Goal: Information Seeking & Learning: Learn about a topic

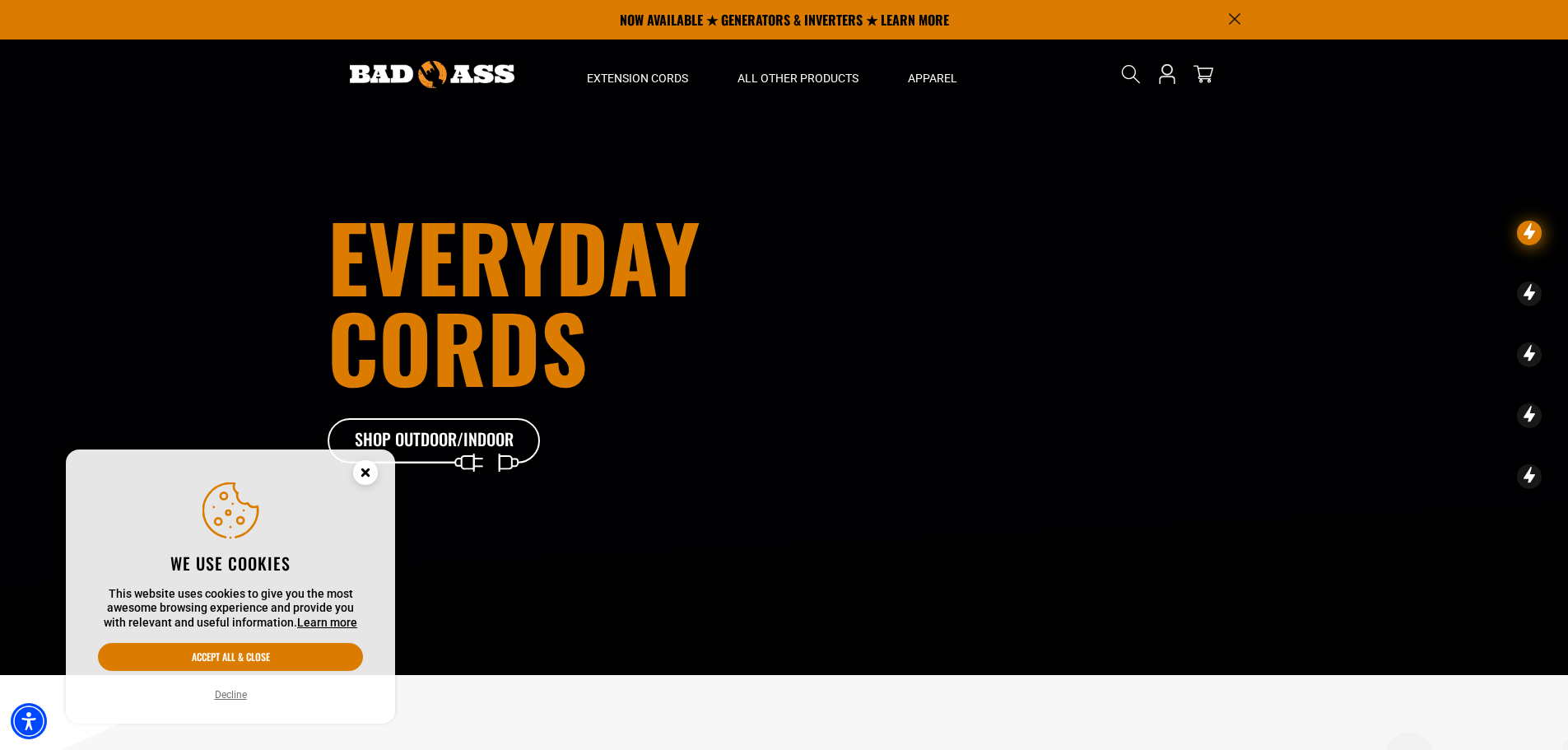
click at [372, 470] on circle "Cookie Consent" at bounding box center [365, 472] width 24 height 24
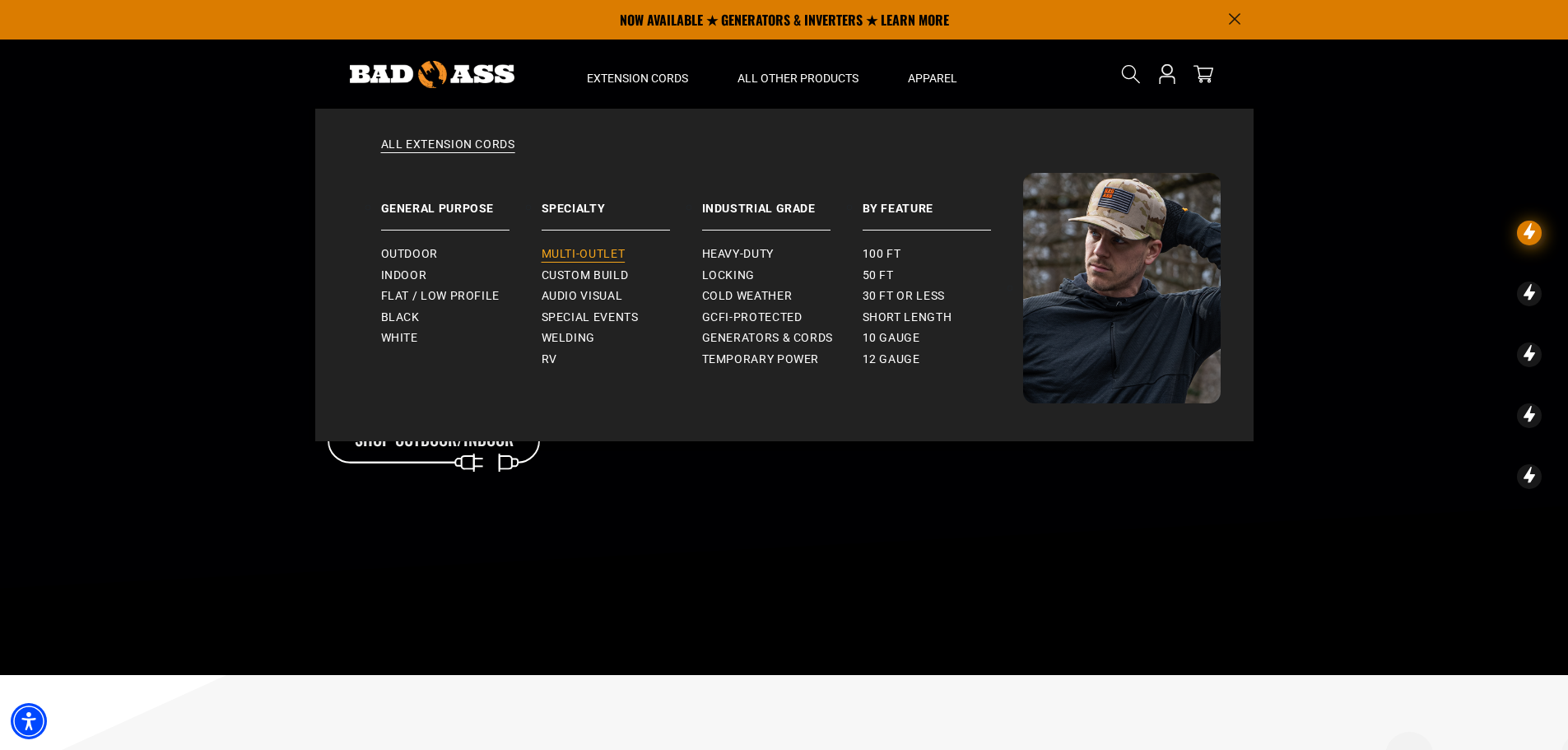
click at [600, 255] on span "Multi-Outlet" at bounding box center [584, 254] width 84 height 15
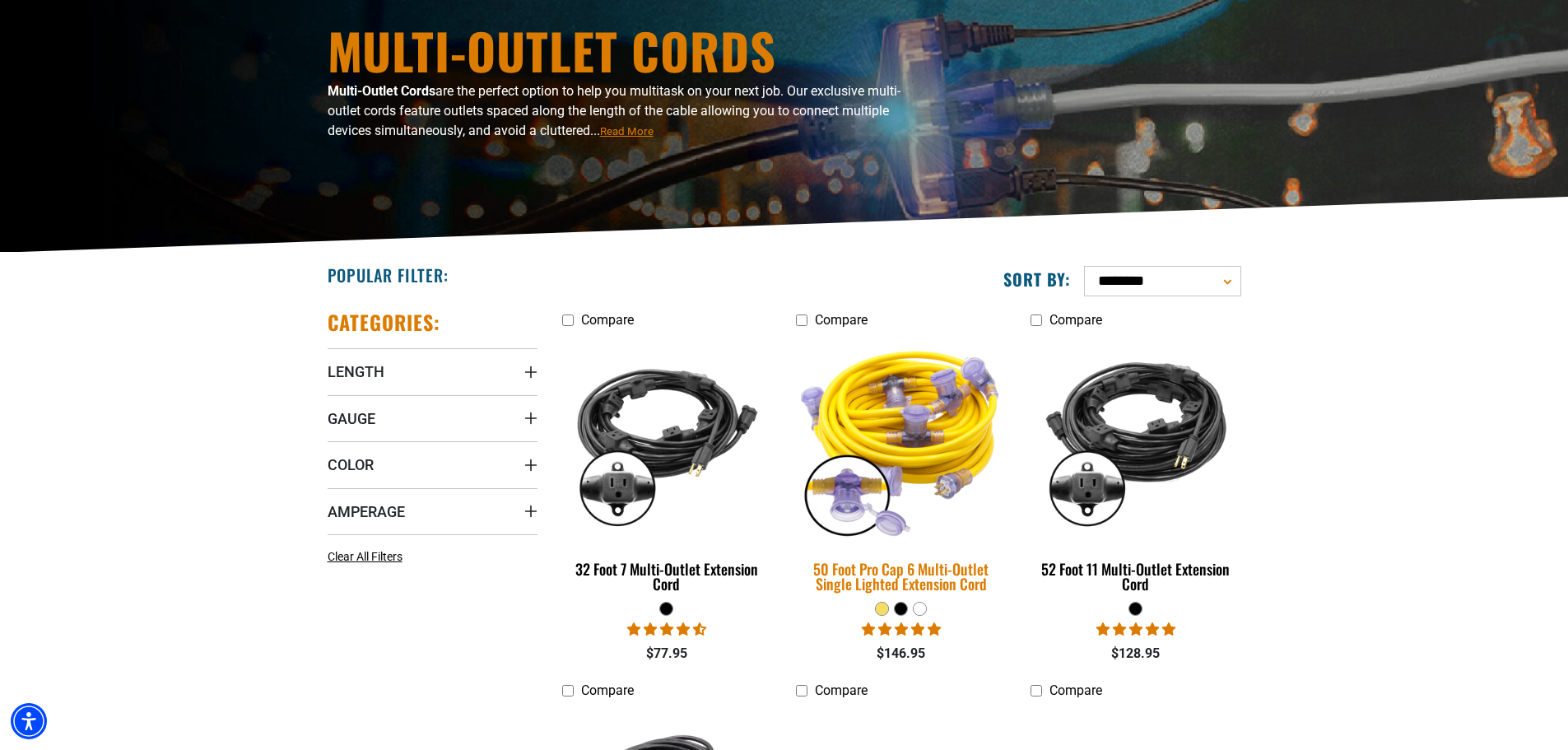
scroll to position [329, 0]
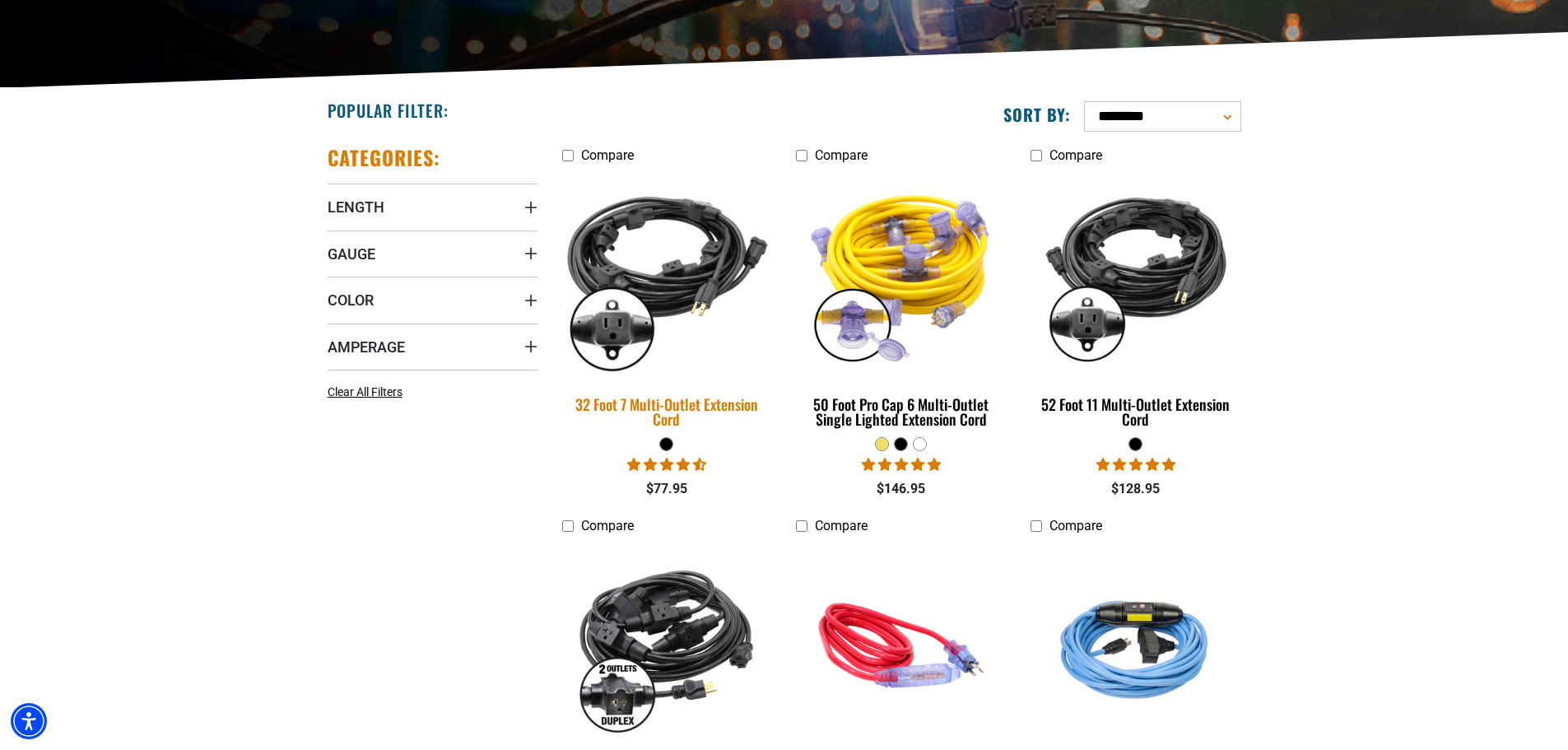
click at [665, 302] on img at bounding box center [666, 275] width 231 height 211
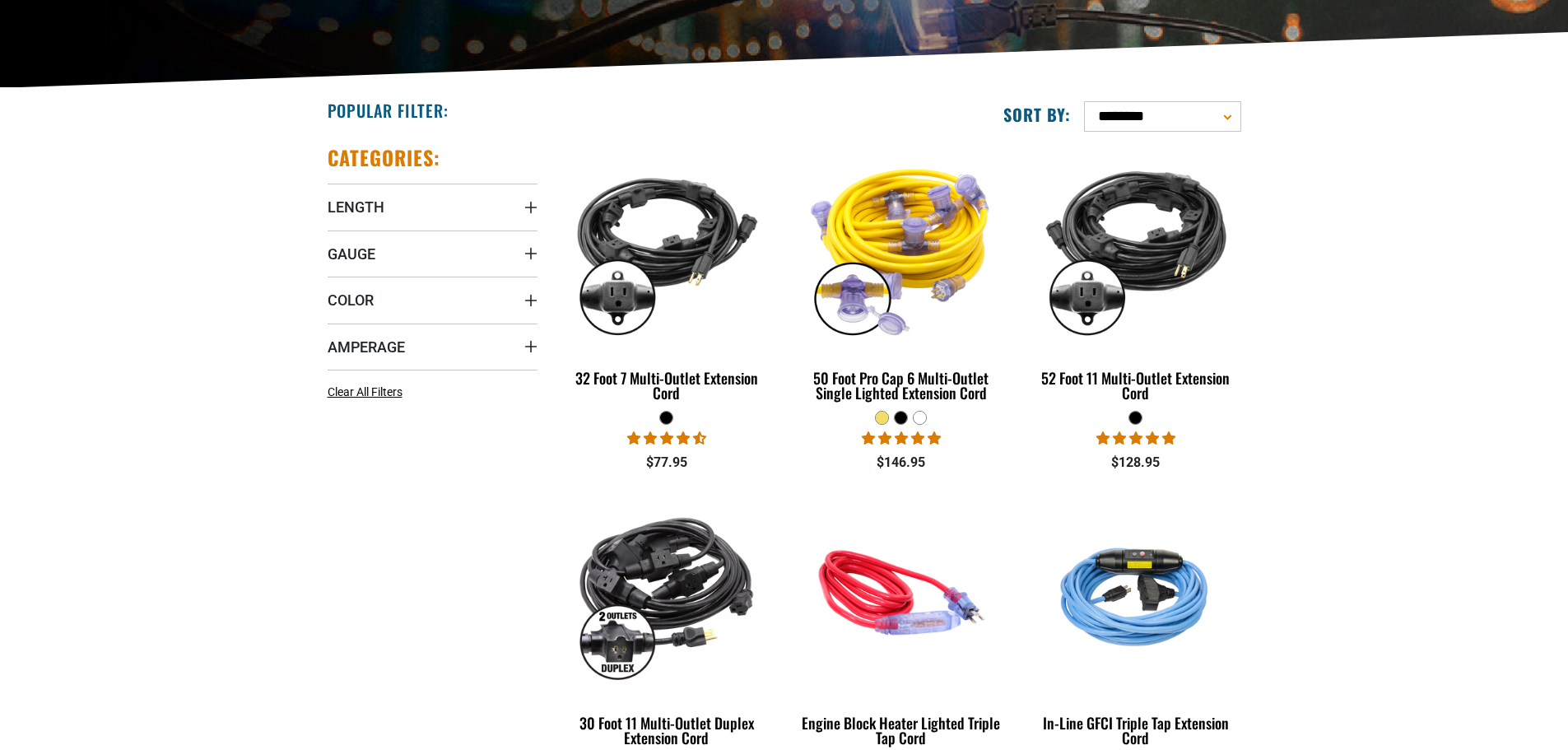
scroll to position [329, 0]
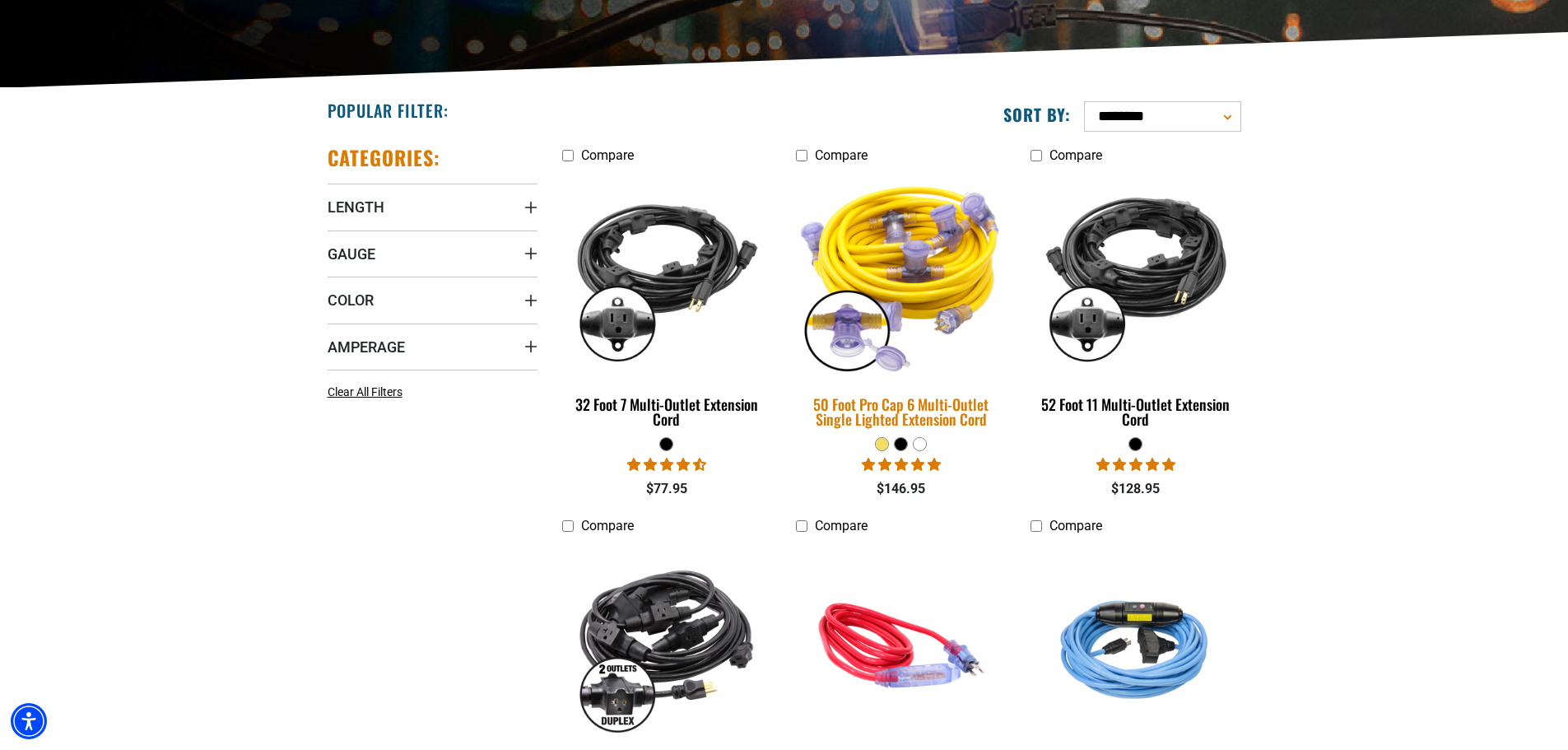
click at [909, 289] on img at bounding box center [901, 275] width 231 height 211
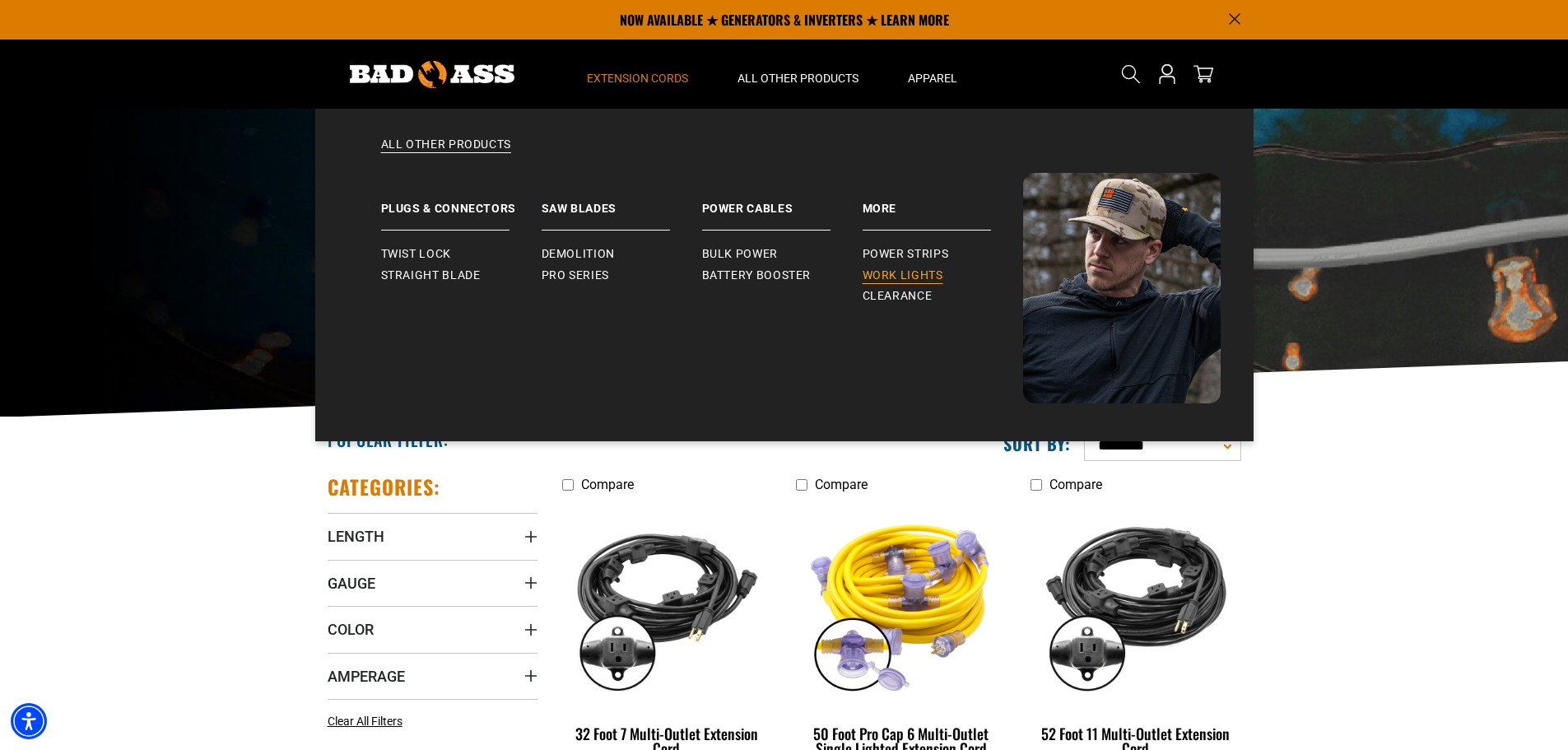
click at [887, 273] on span "Work Lights" at bounding box center [903, 276] width 80 height 15
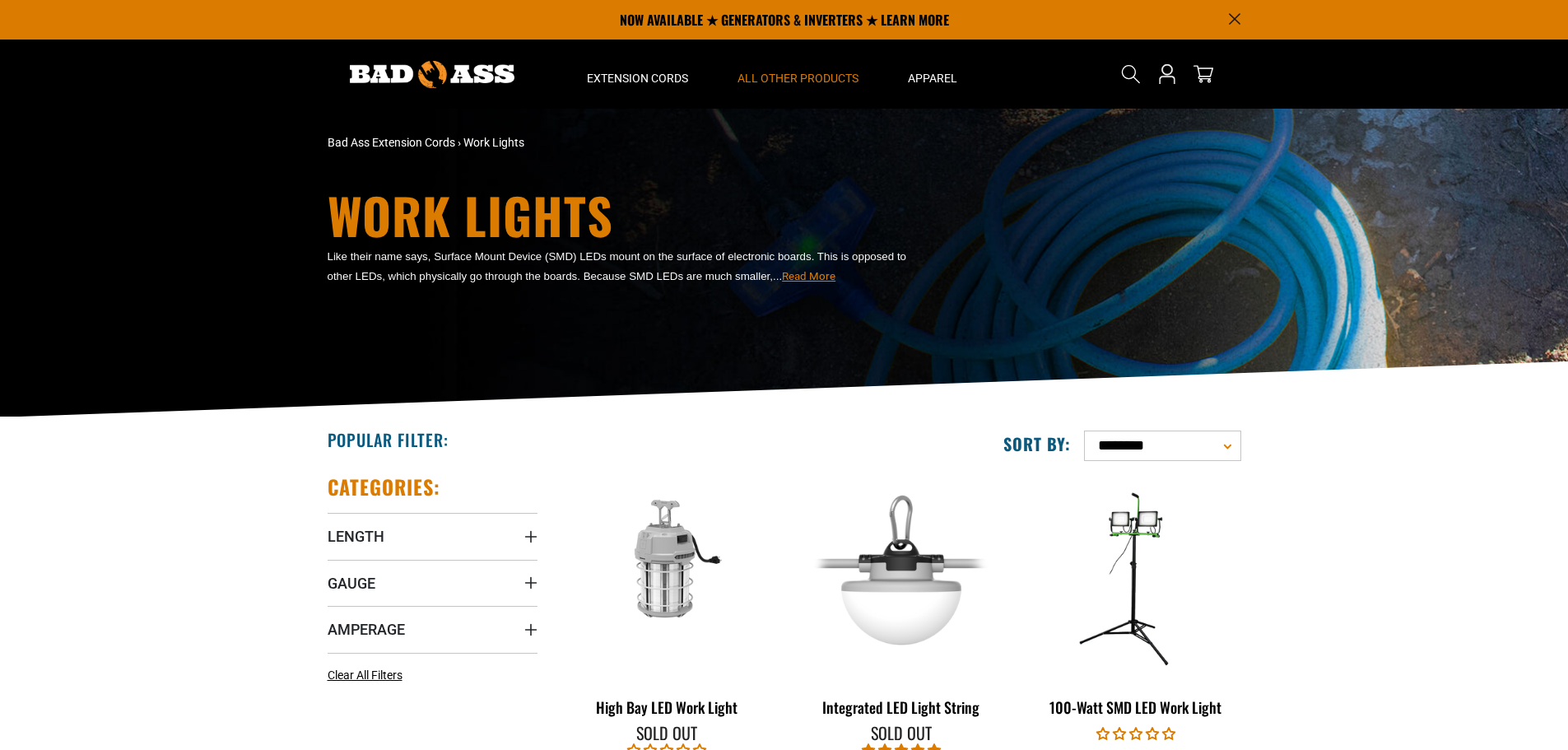
scroll to position [164, 0]
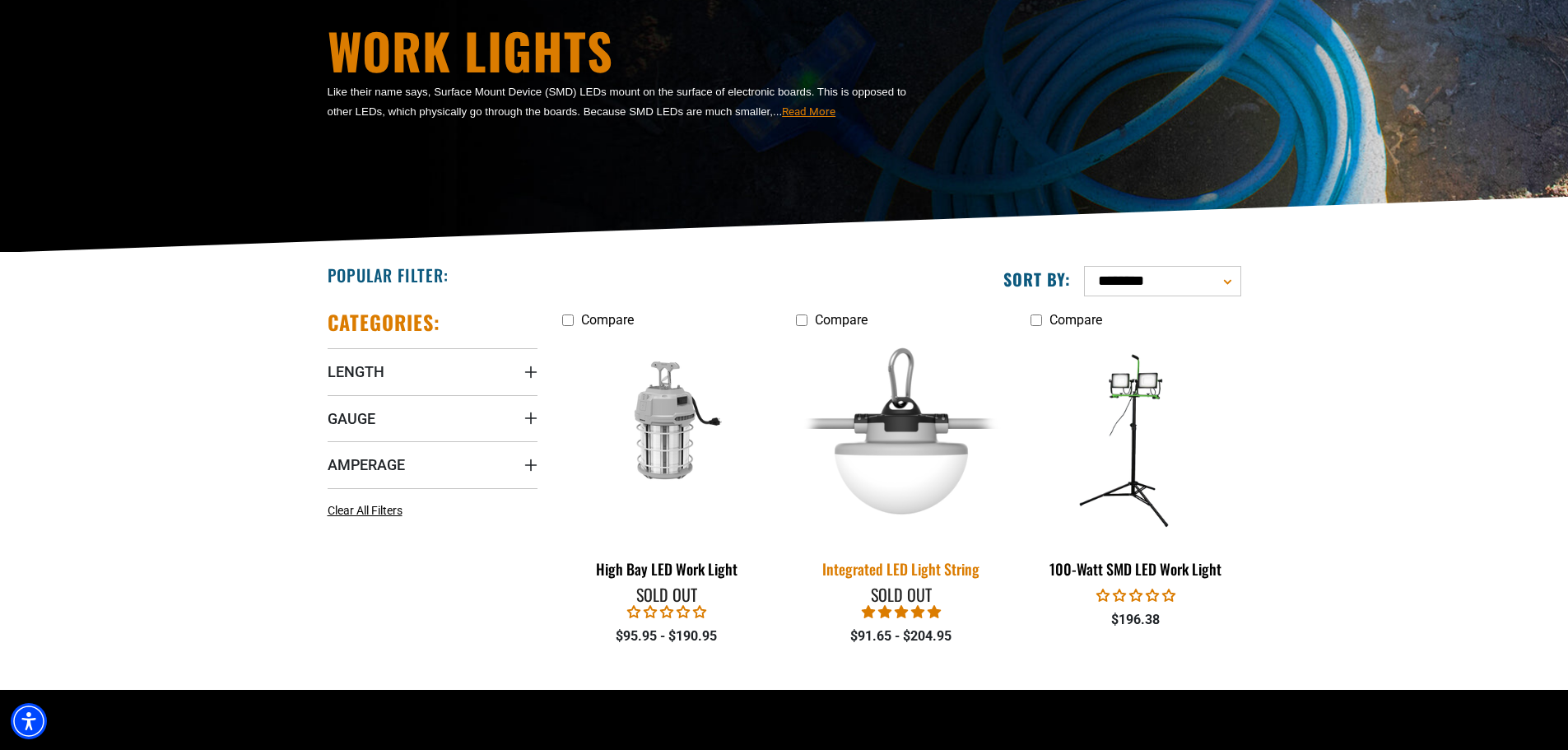
click at [908, 403] on img at bounding box center [901, 439] width 231 height 211
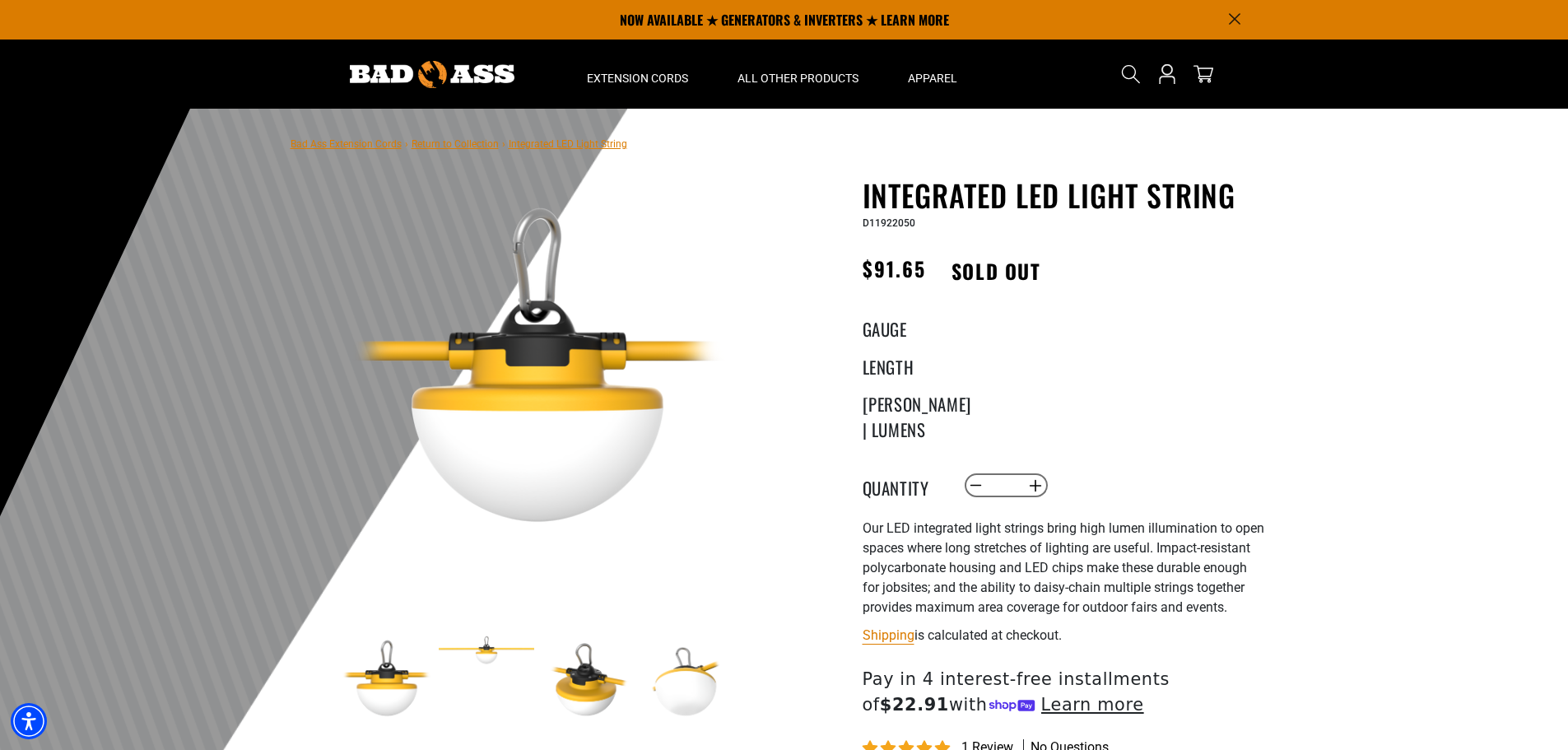
click at [424, 78] on img at bounding box center [432, 74] width 164 height 27
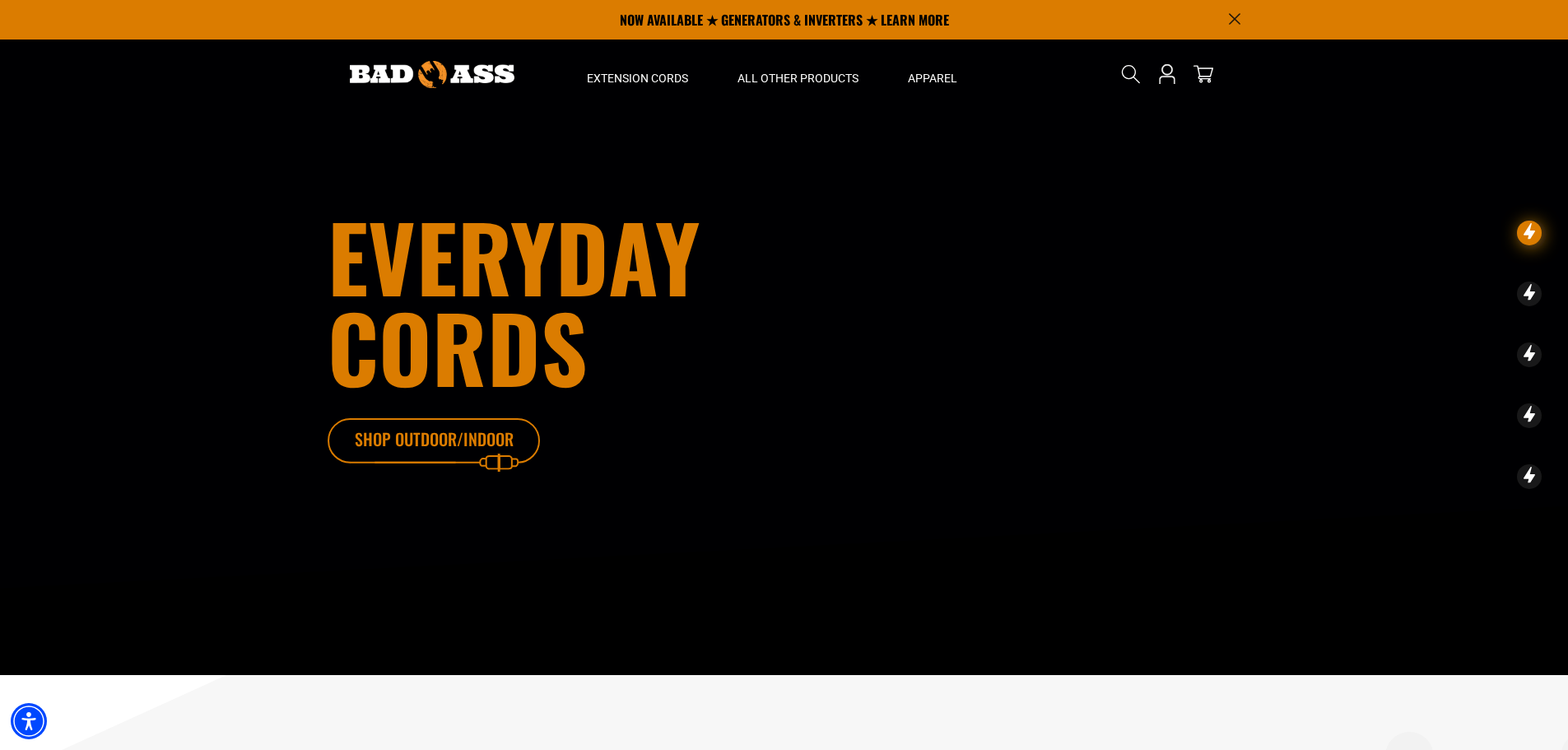
click at [465, 445] on icon at bounding box center [459, 445] width 214 height 53
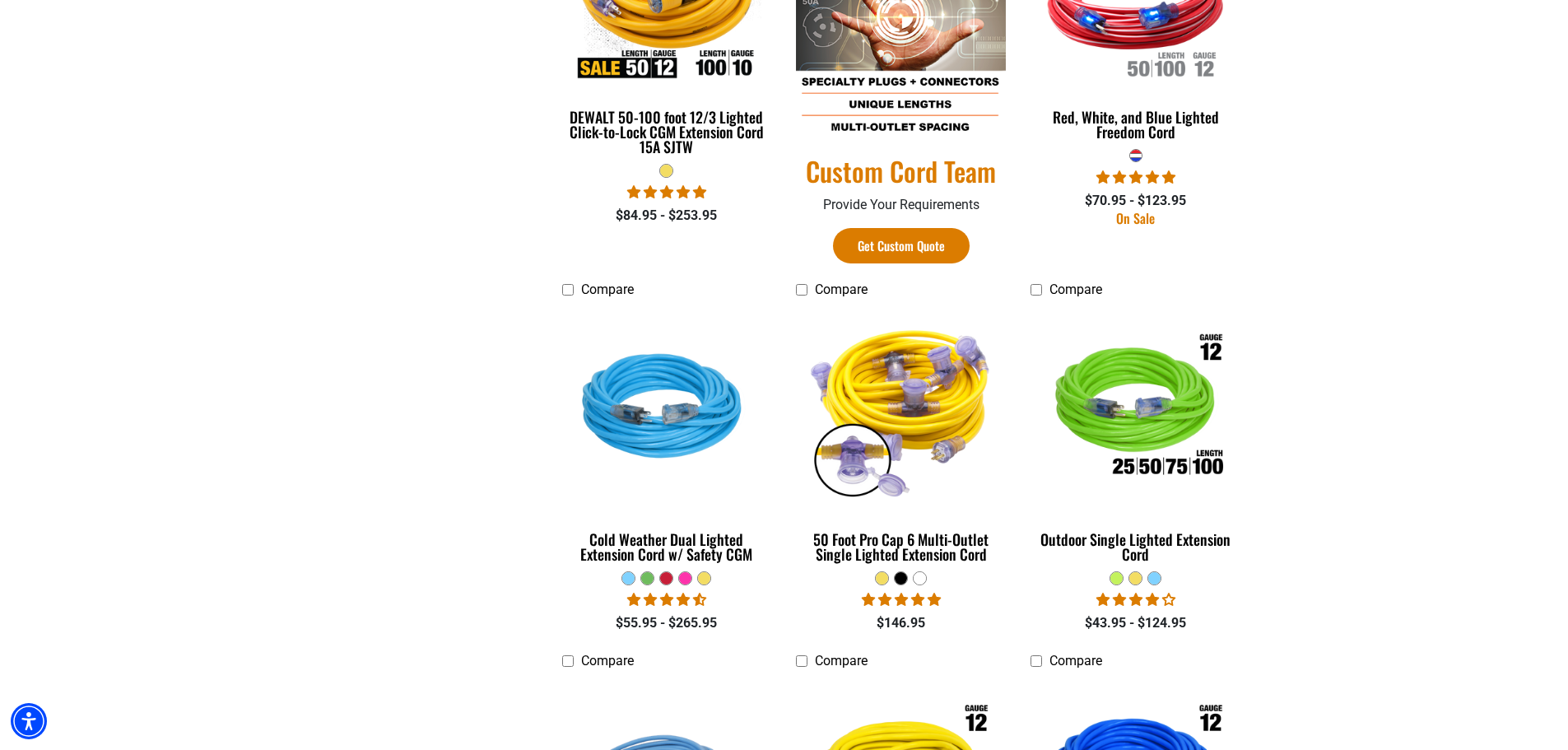
scroll to position [1069, 0]
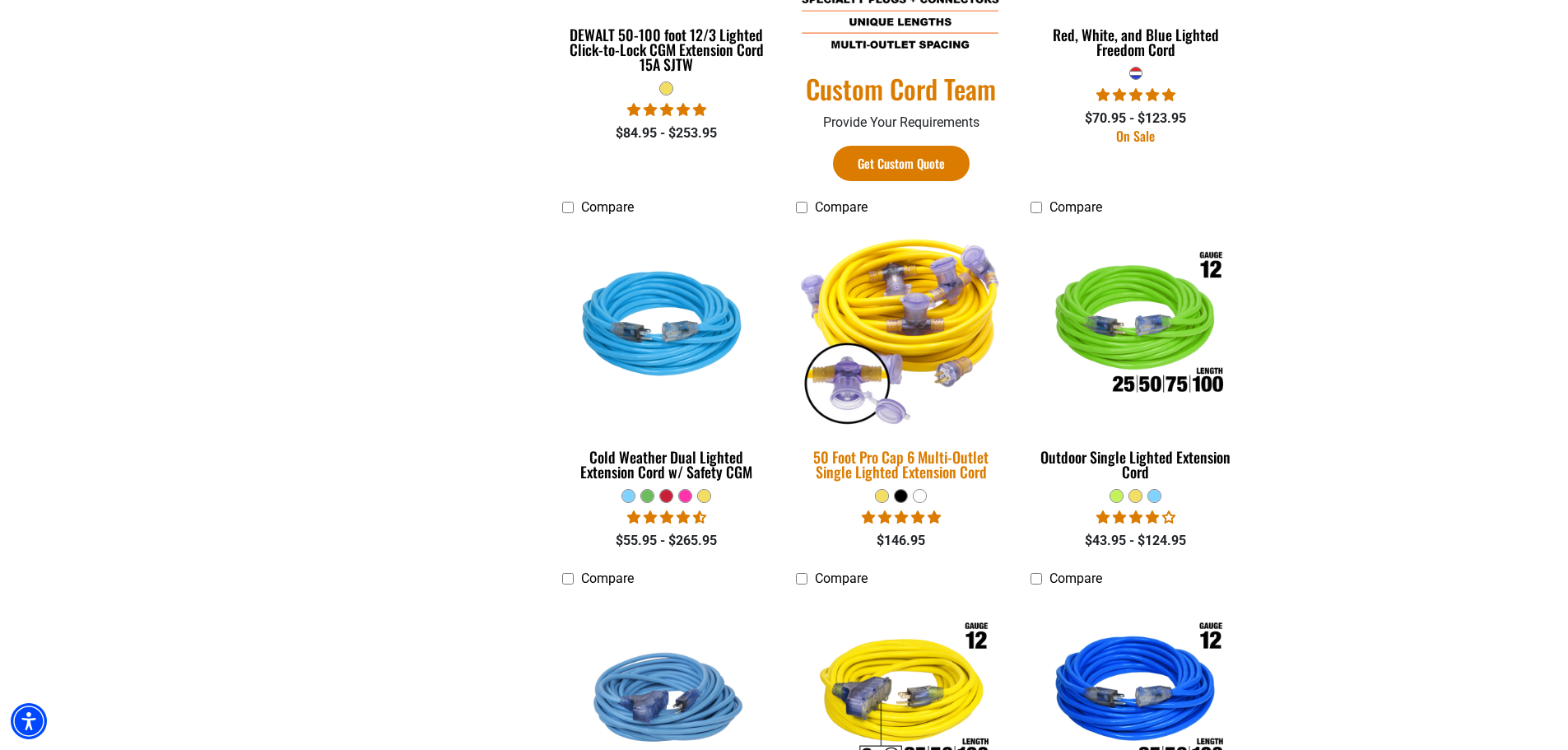
click at [909, 321] on img at bounding box center [901, 327] width 231 height 211
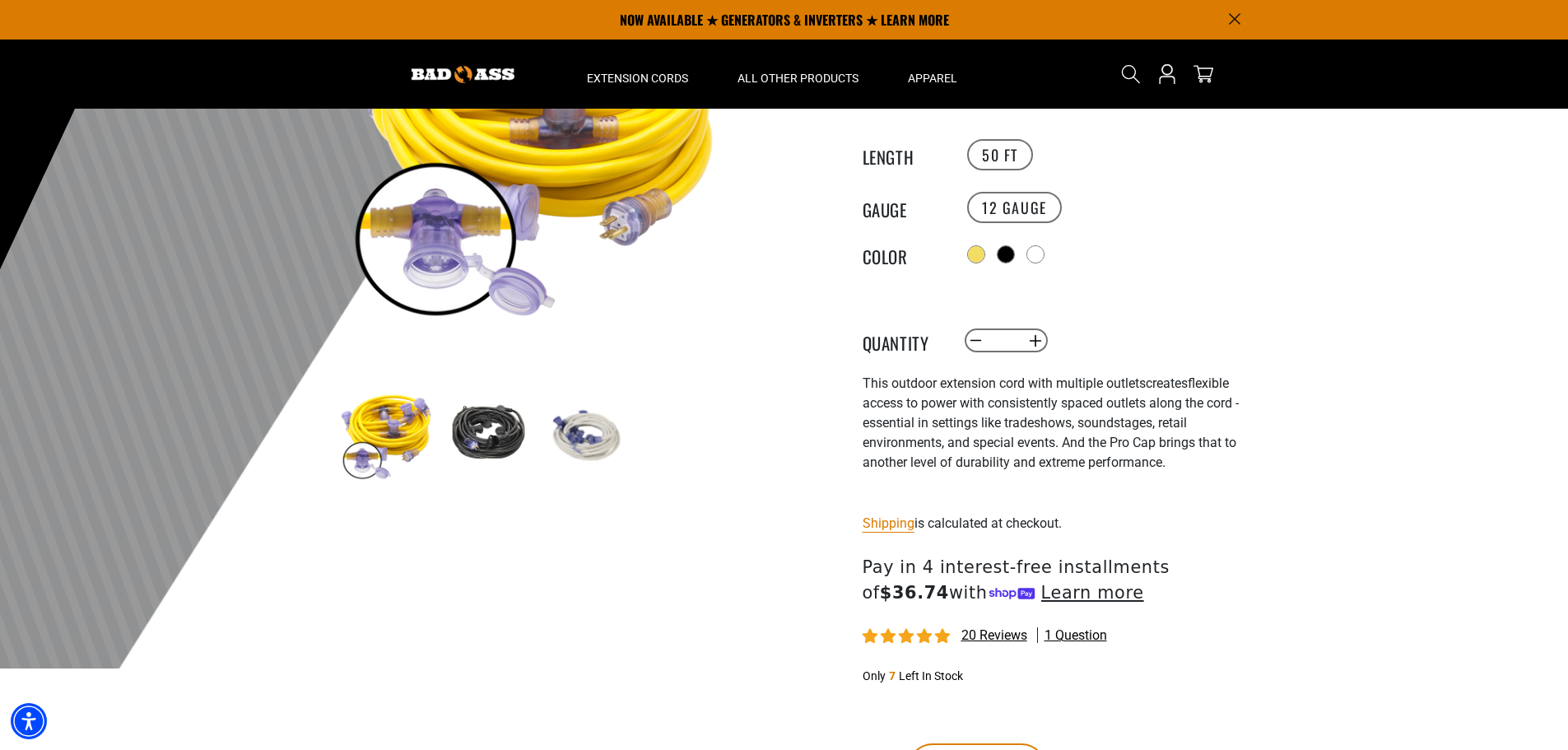
scroll to position [82, 0]
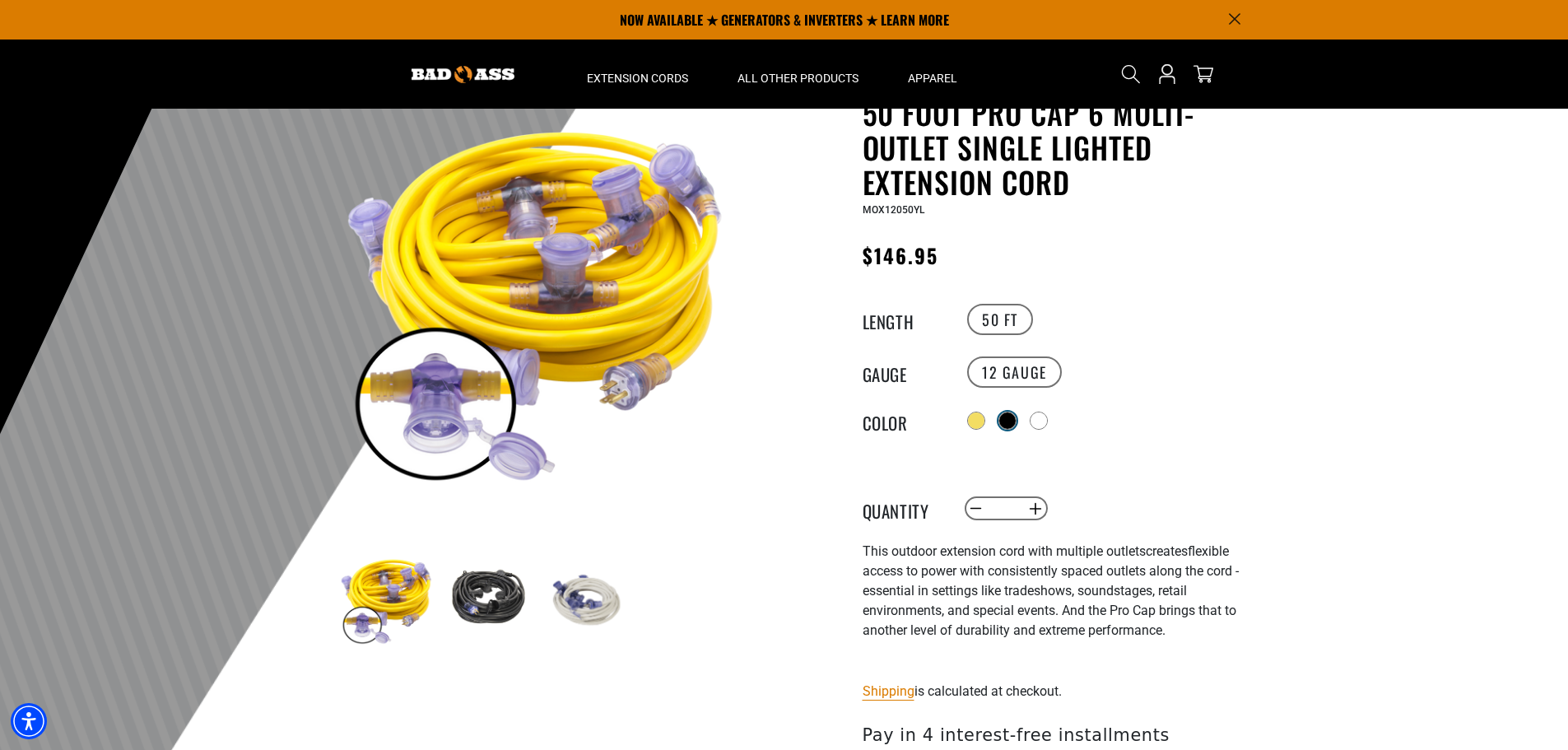
click at [1010, 422] on div at bounding box center [1008, 420] width 17 height 17
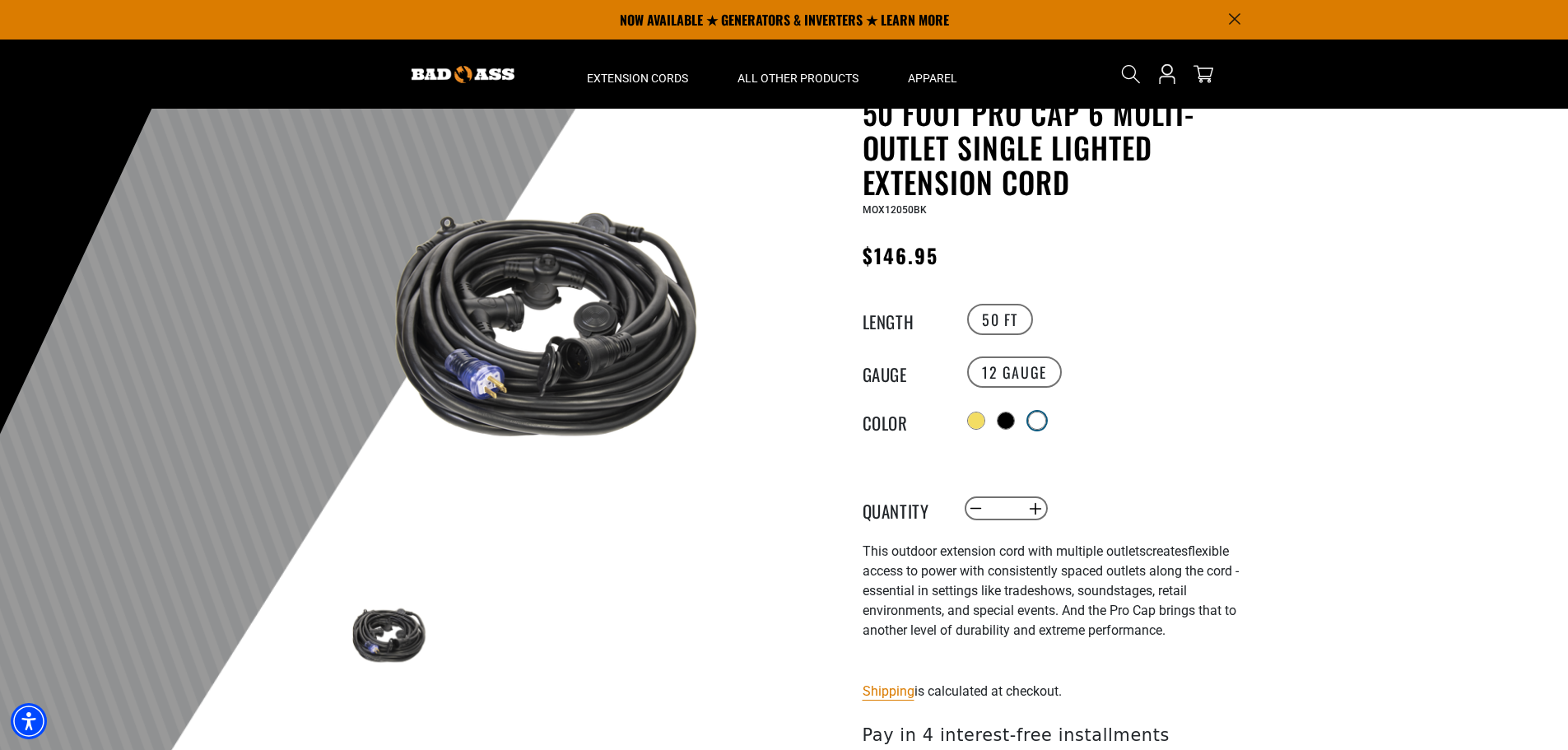
click at [1041, 420] on div at bounding box center [1037, 420] width 17 height 17
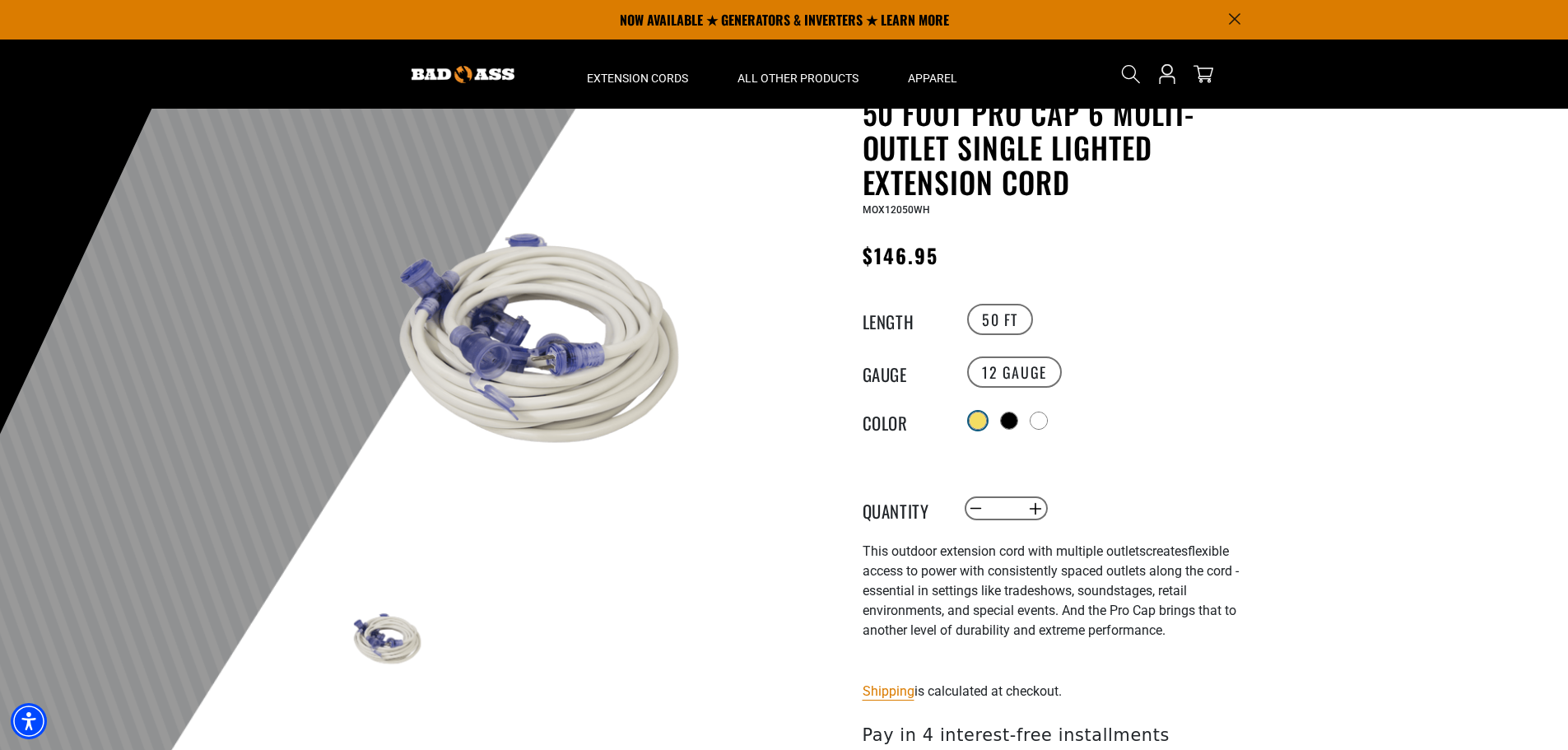
click at [979, 418] on div at bounding box center [978, 420] width 17 height 17
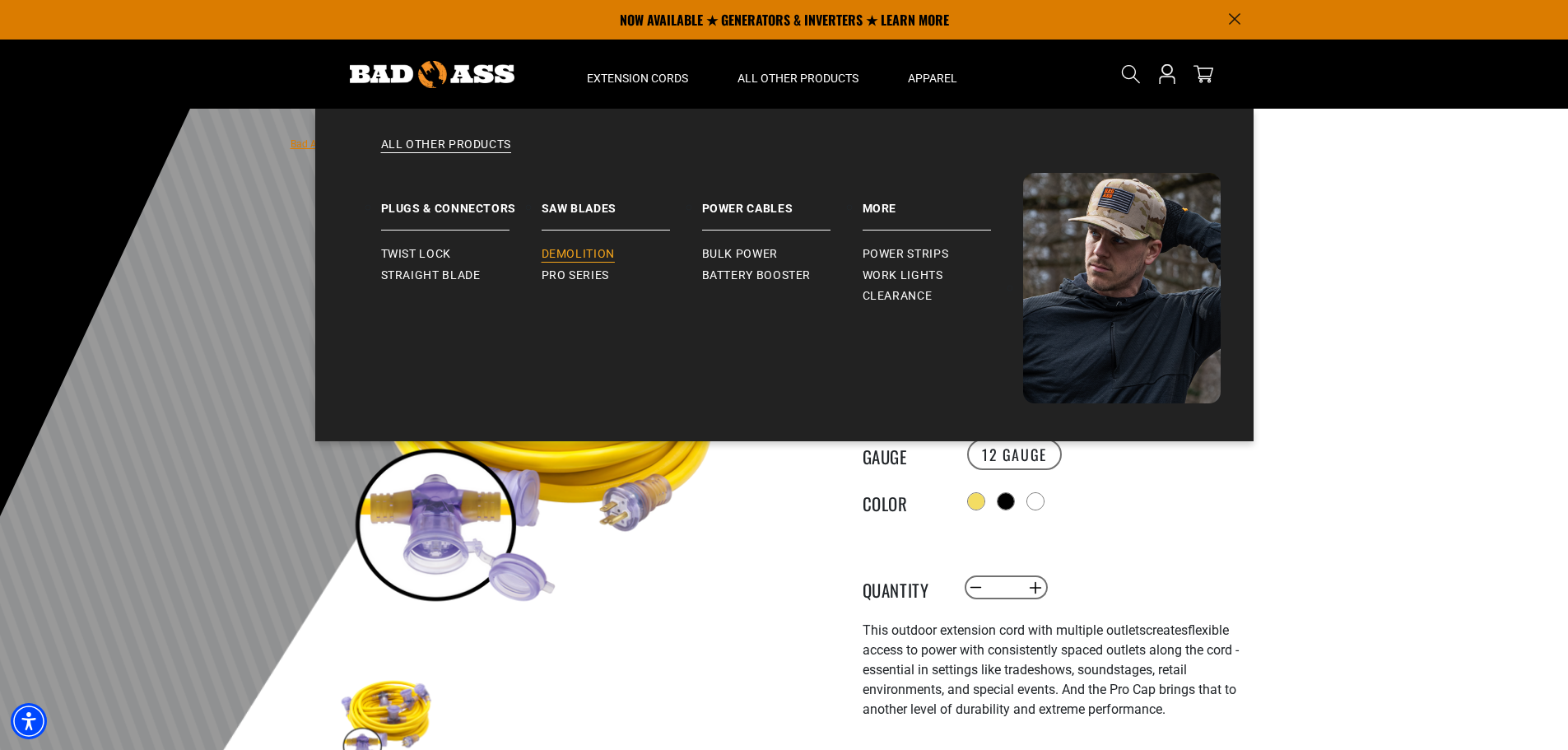
click at [601, 254] on span "Demolition" at bounding box center [578, 254] width 73 height 15
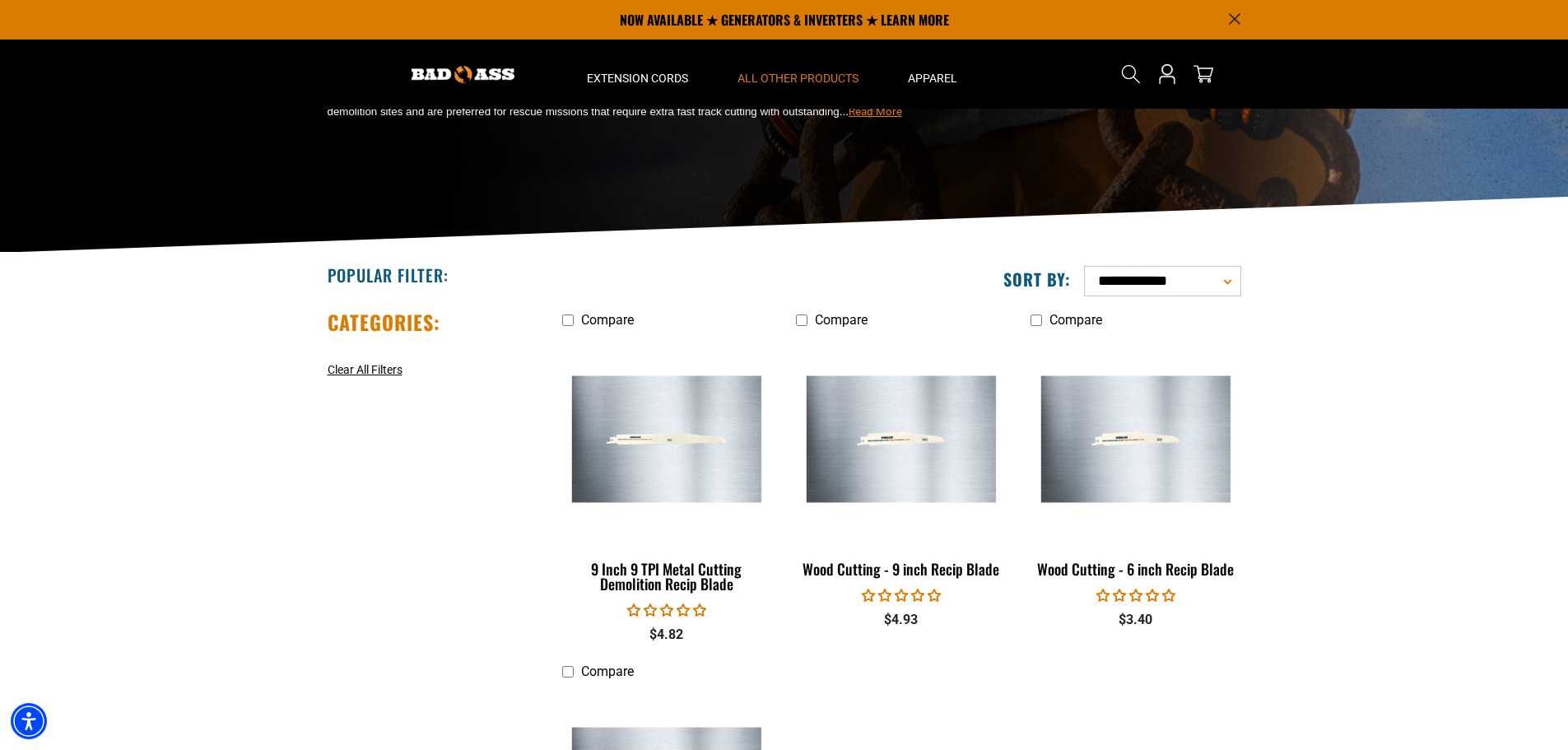
scroll to position [82, 0]
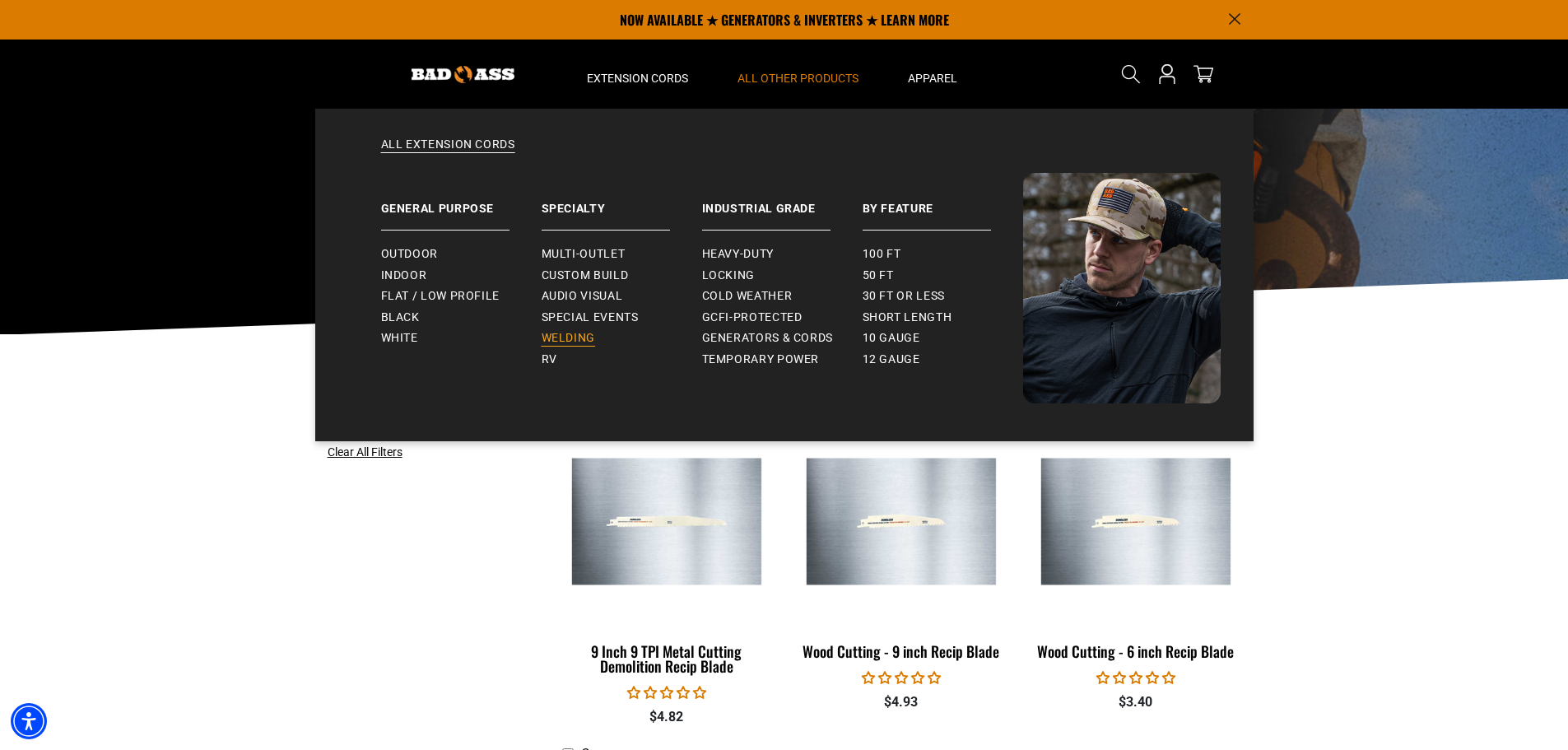
click at [563, 337] on span "Welding" at bounding box center [568, 338] width 53 height 15
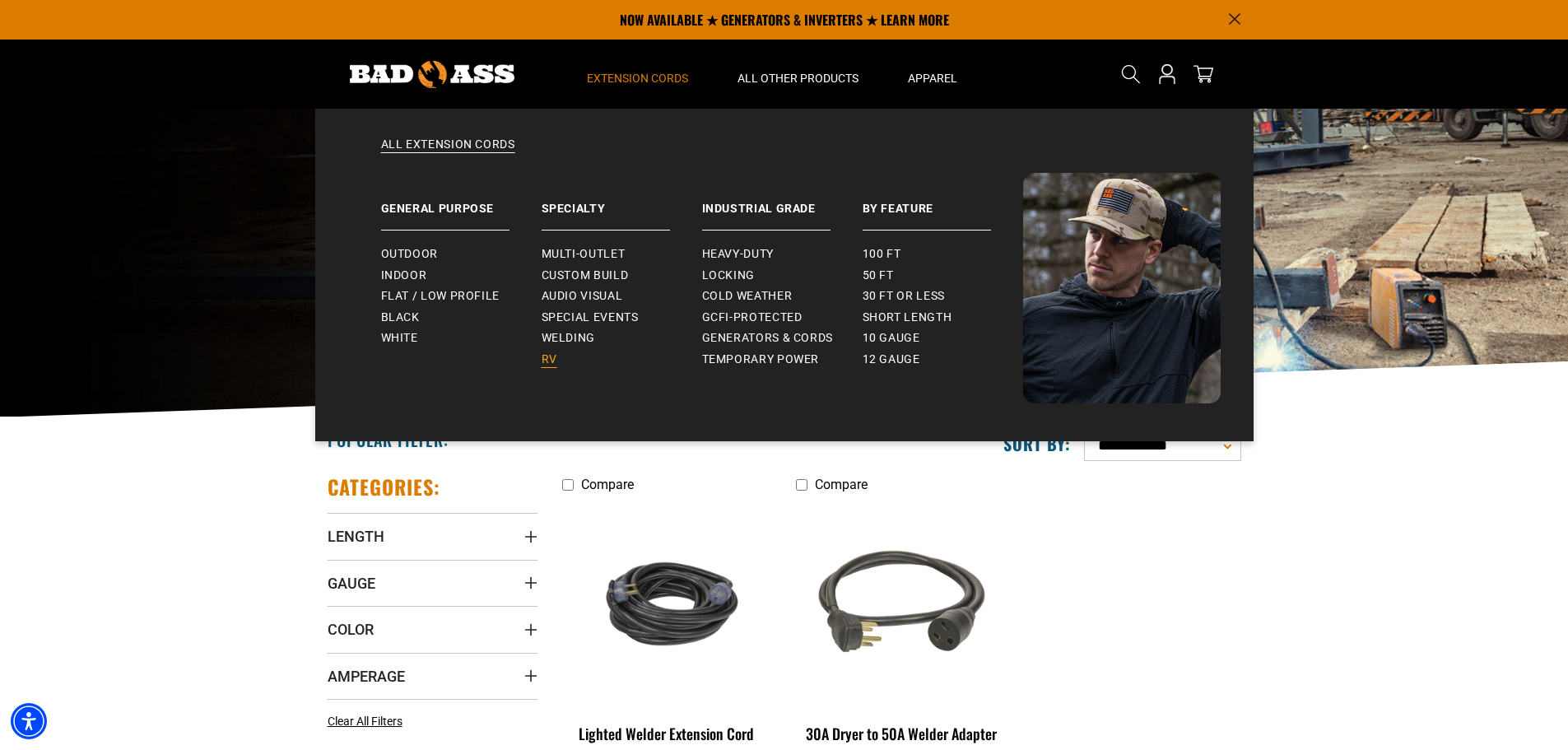
click at [553, 353] on span "RV" at bounding box center [549, 360] width 16 height 15
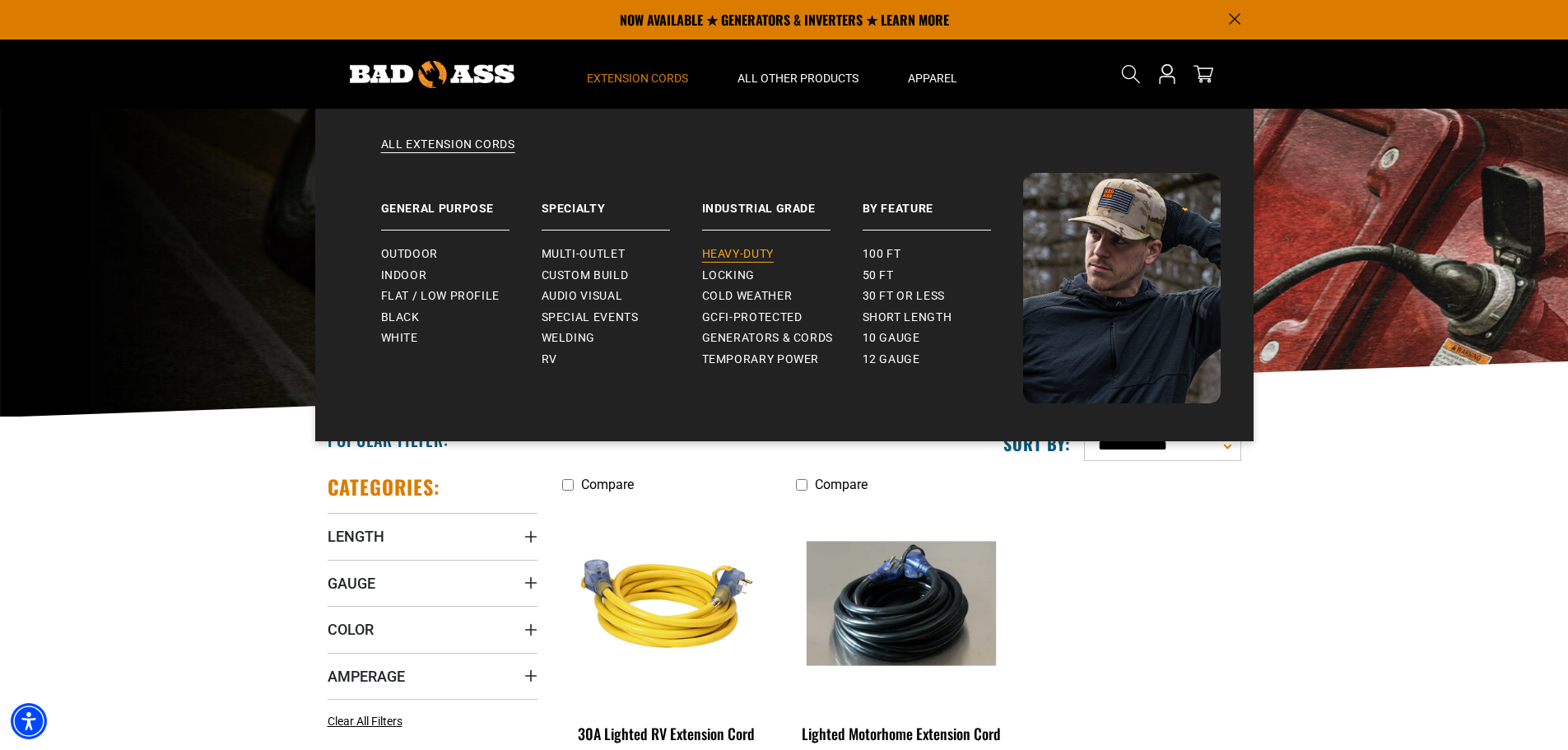
click at [744, 249] on span "Heavy-Duty" at bounding box center [737, 254] width 72 height 15
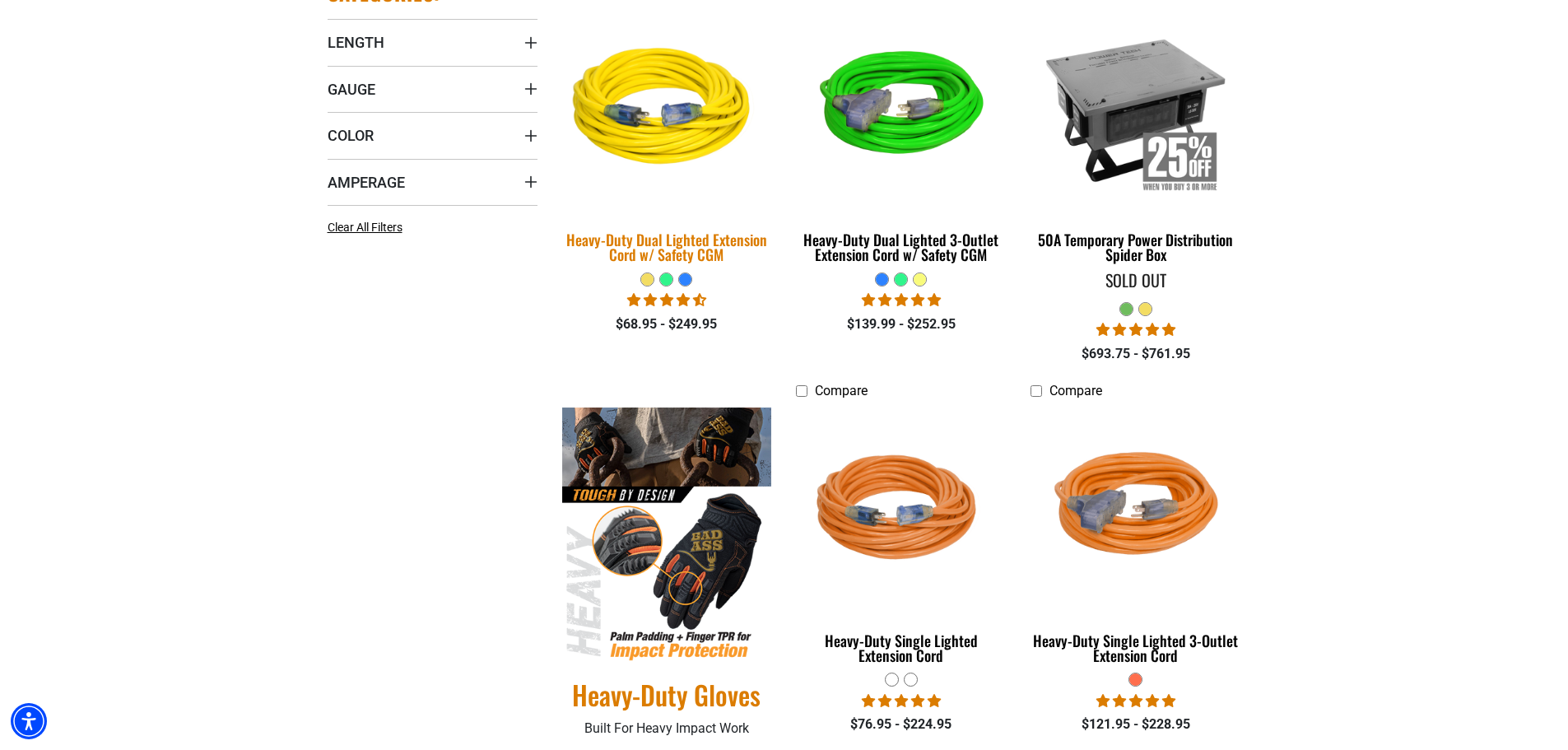
scroll to position [576, 0]
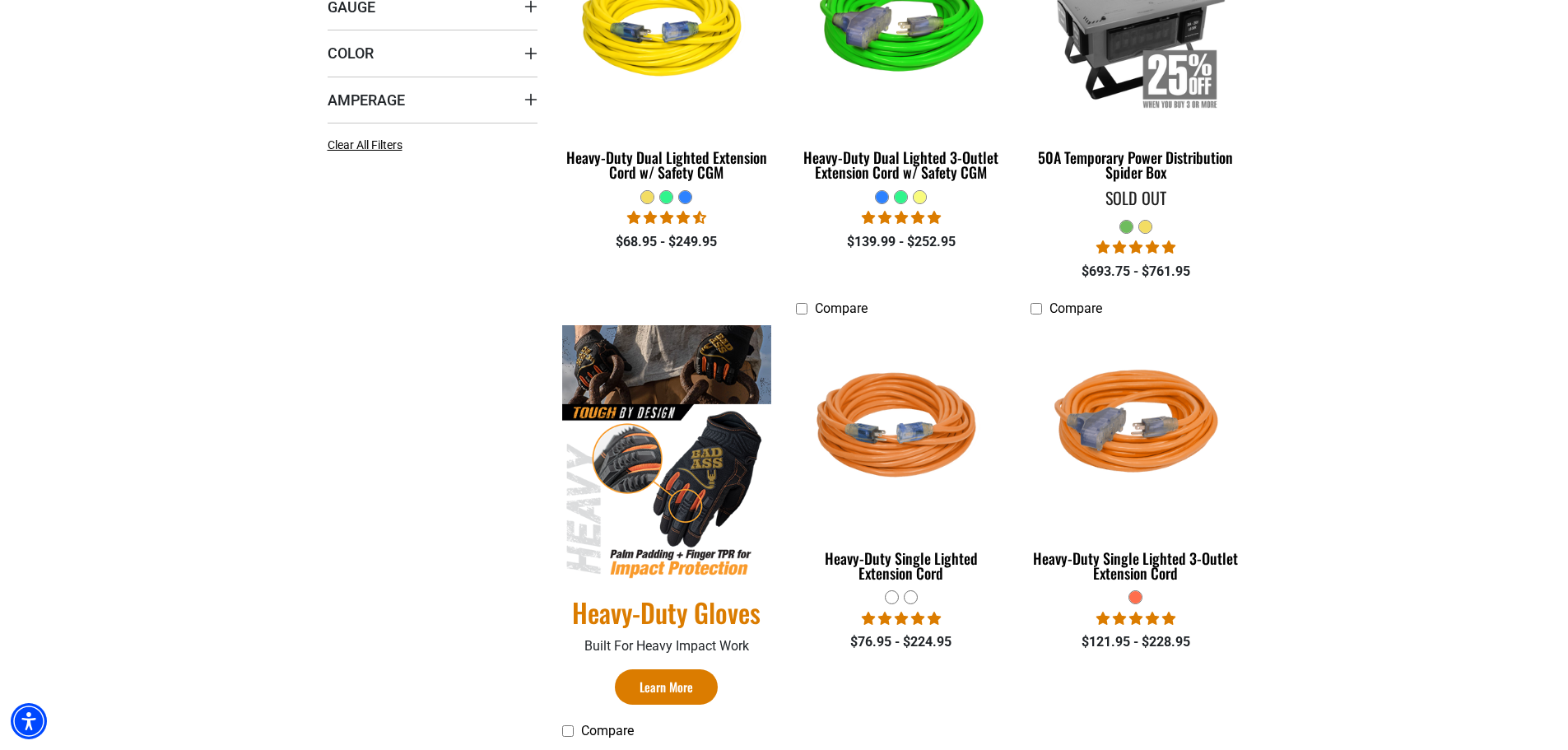
click at [698, 453] on img at bounding box center [667, 452] width 210 height 254
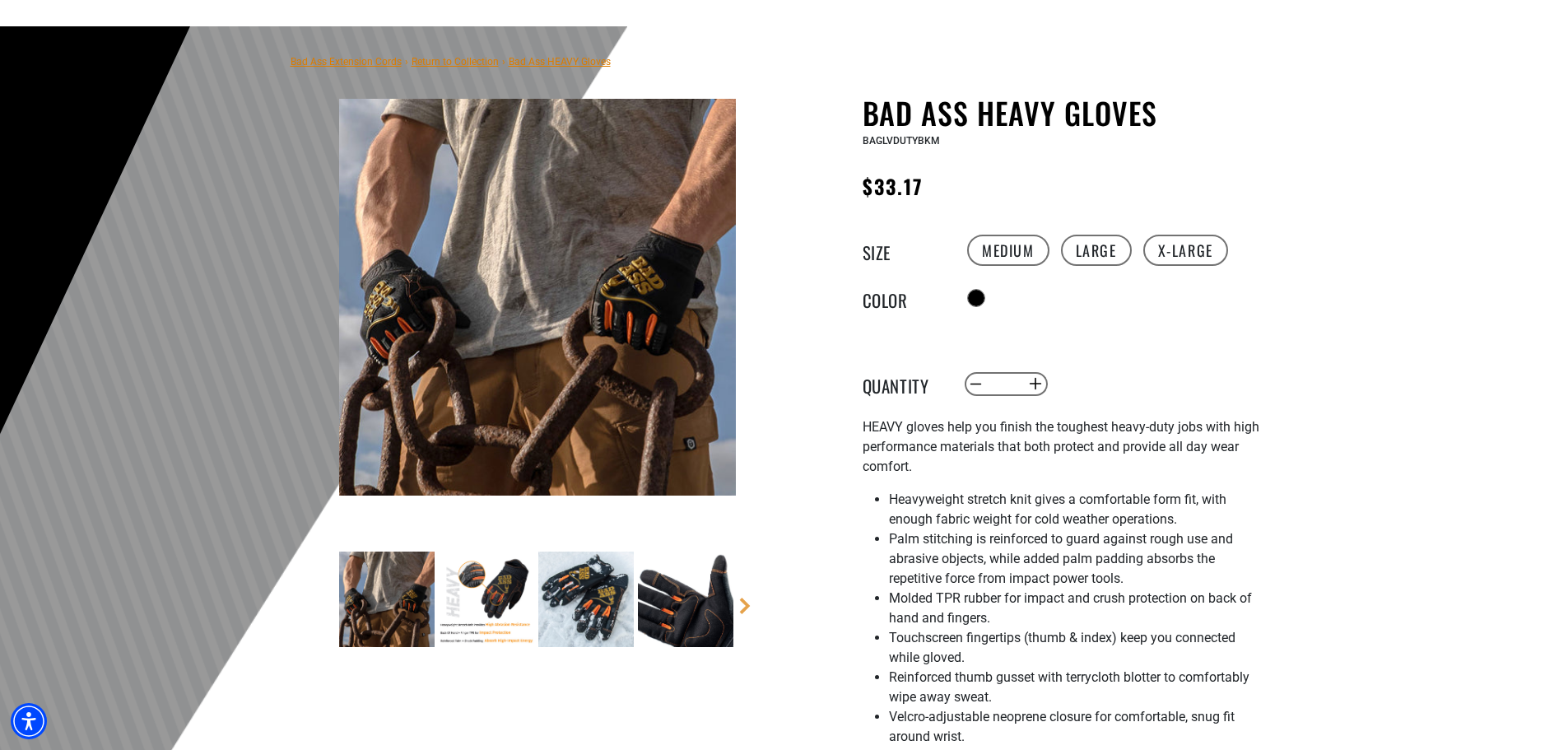
scroll to position [164, 0]
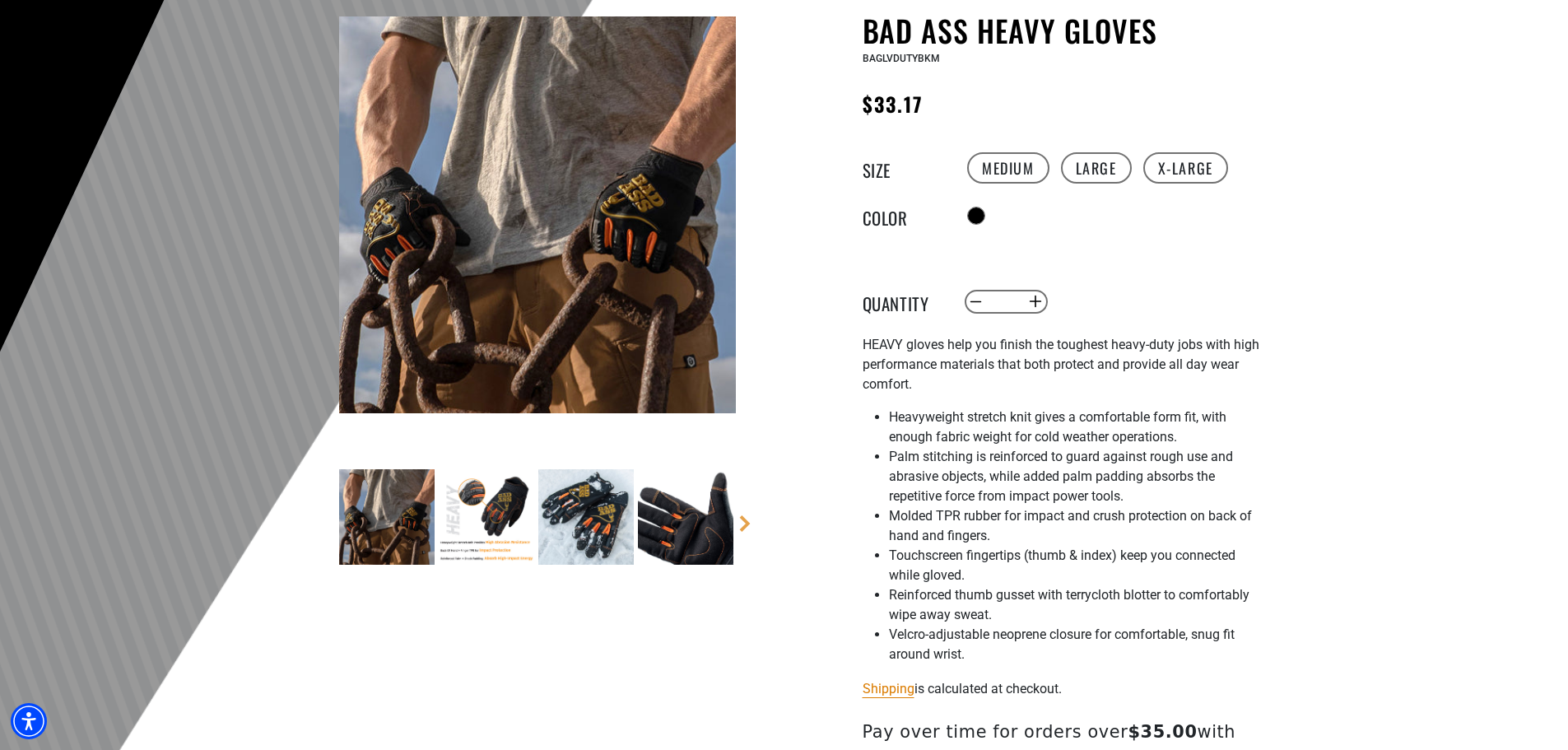
click at [594, 510] on img at bounding box center [586, 517] width 95 height 95
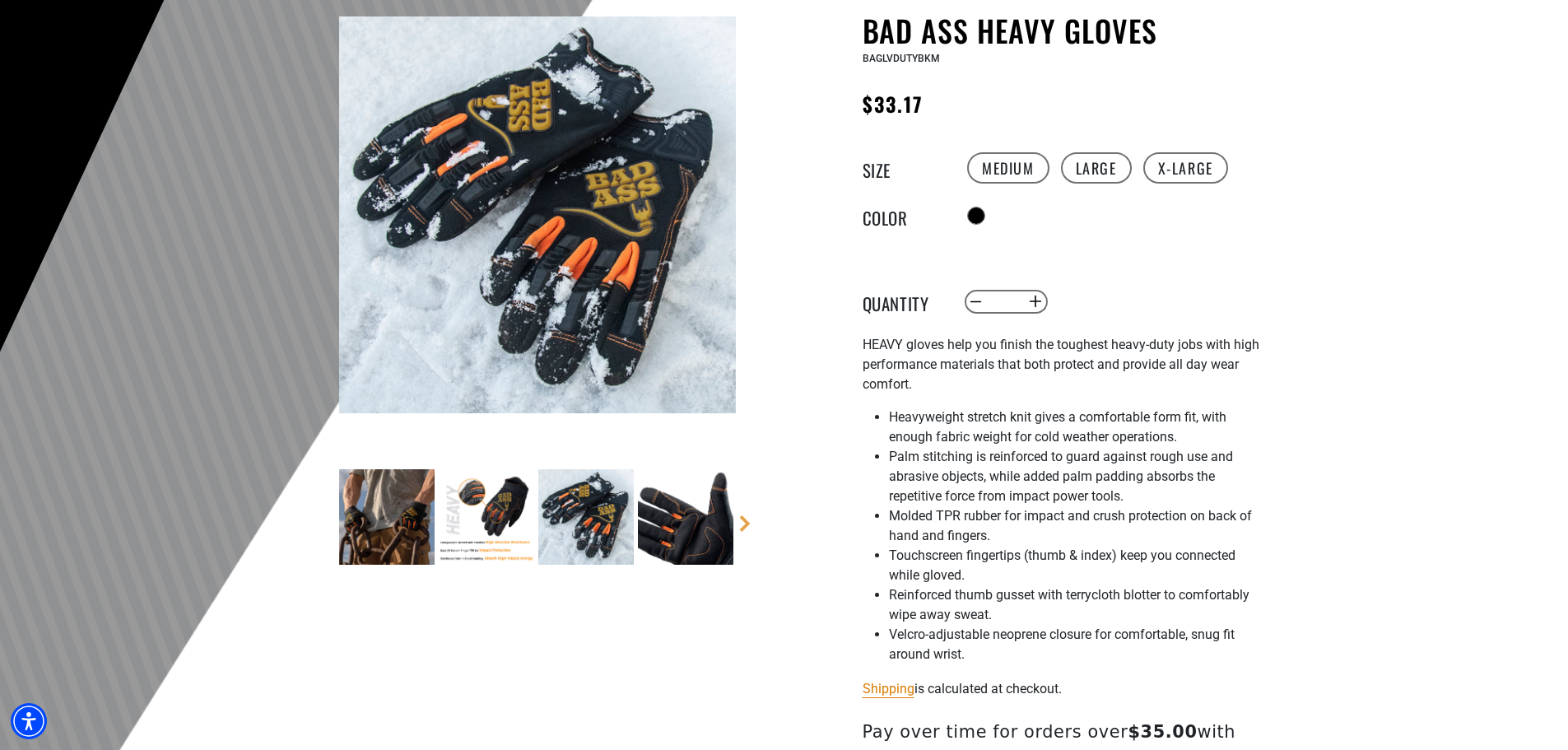
click at [685, 515] on img at bounding box center [686, 517] width 95 height 95
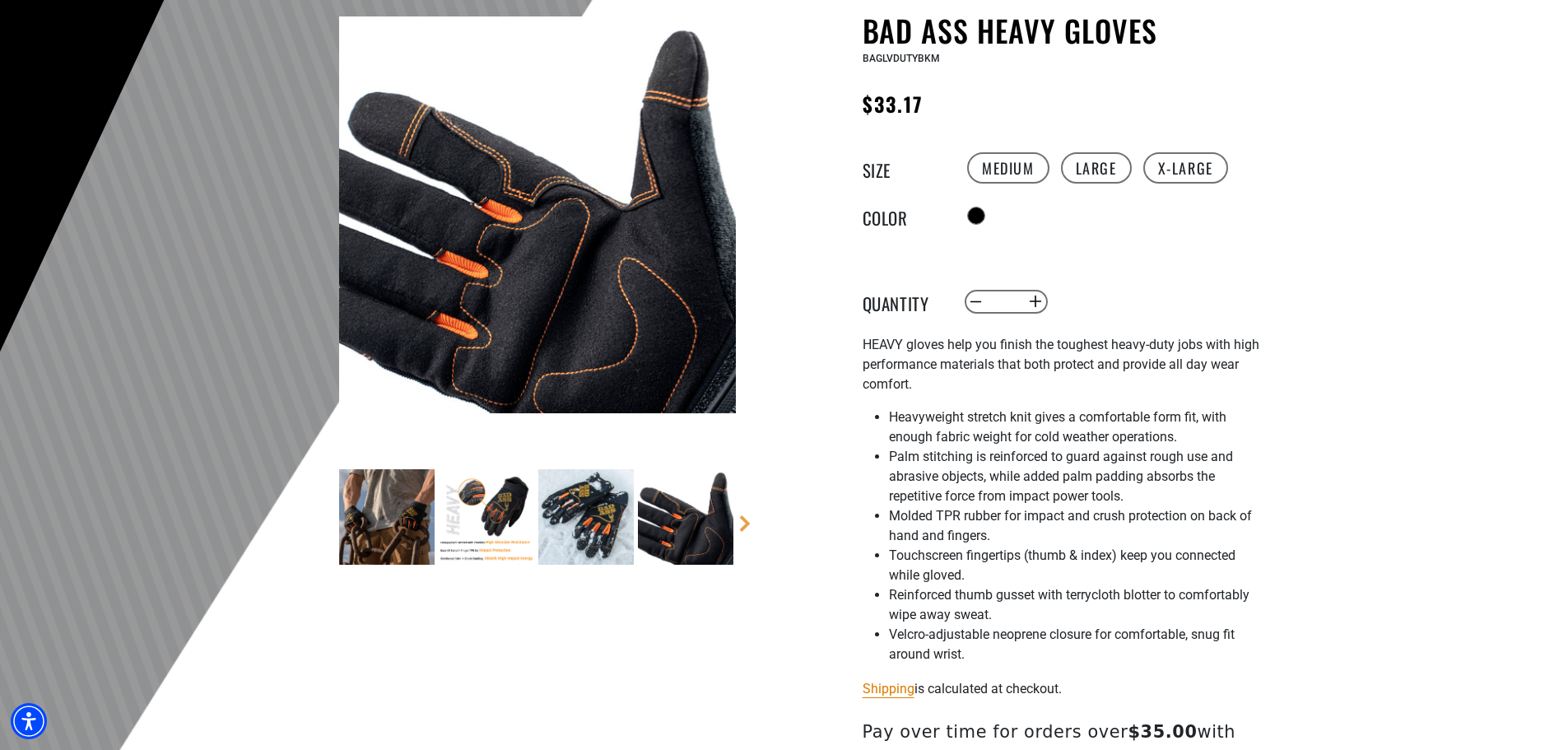
click at [508, 515] on img at bounding box center [487, 517] width 95 height 95
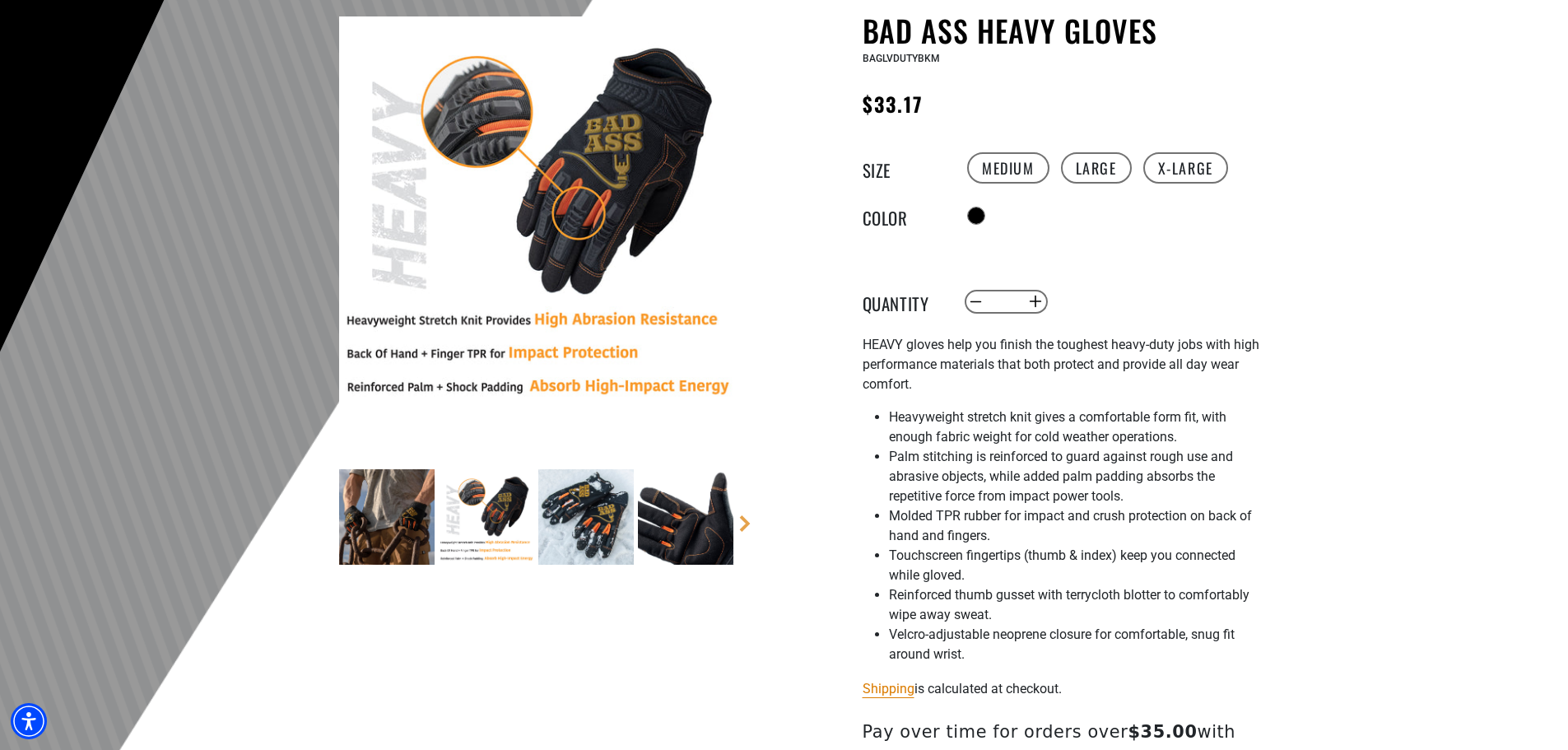
click at [370, 508] on img at bounding box center [387, 517] width 95 height 95
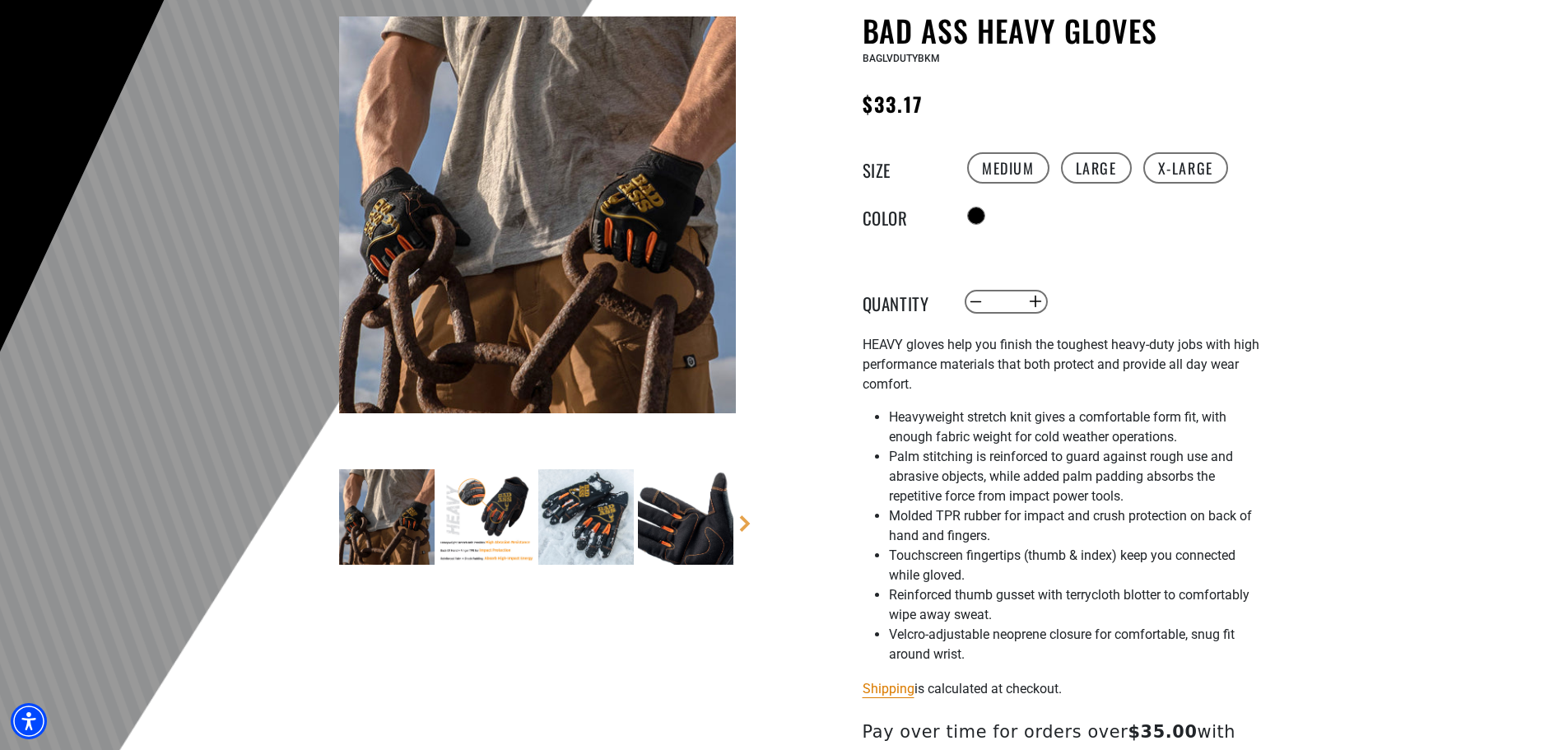
scroll to position [0, 0]
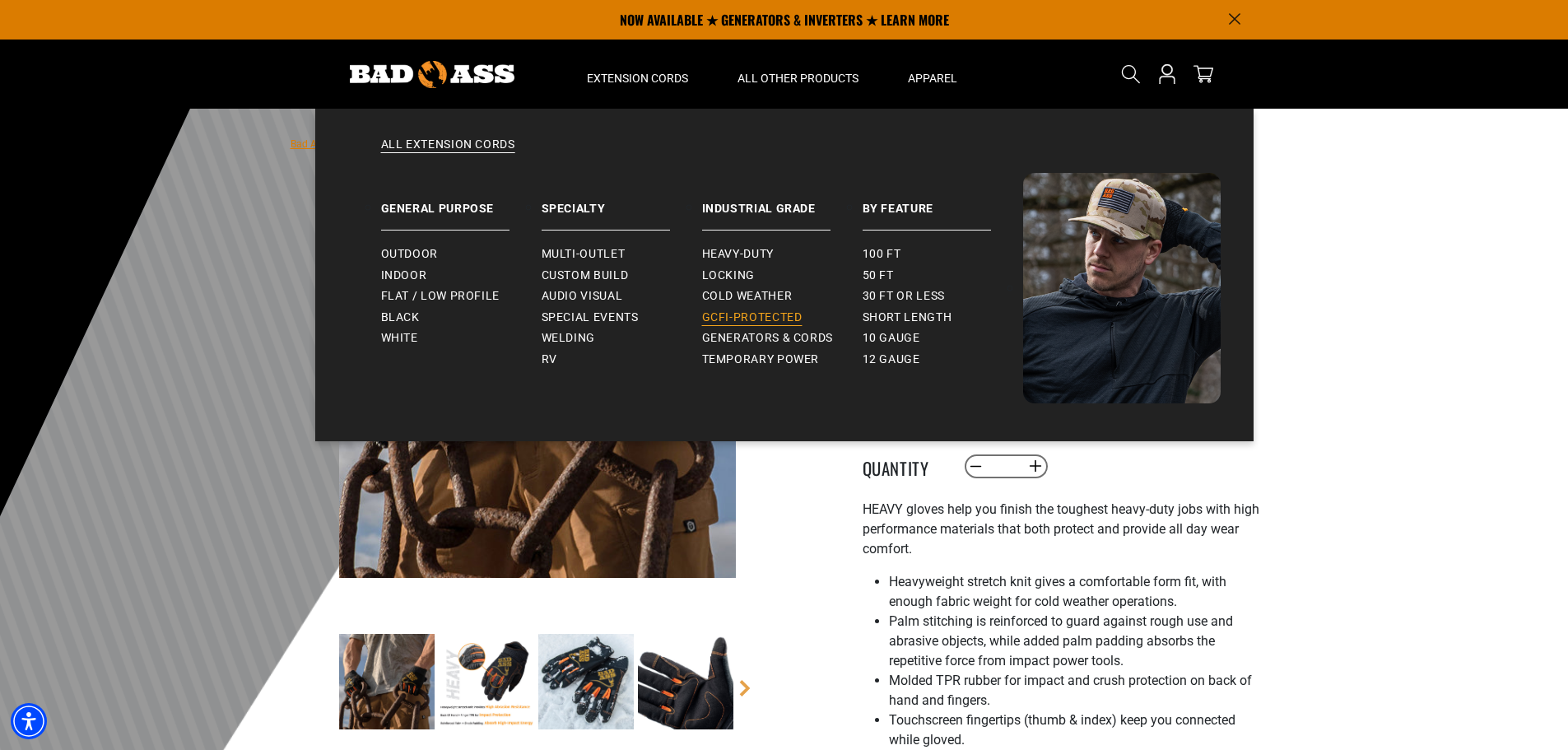
click at [755, 315] on span "GCFI-Protected" at bounding box center [751, 318] width 100 height 15
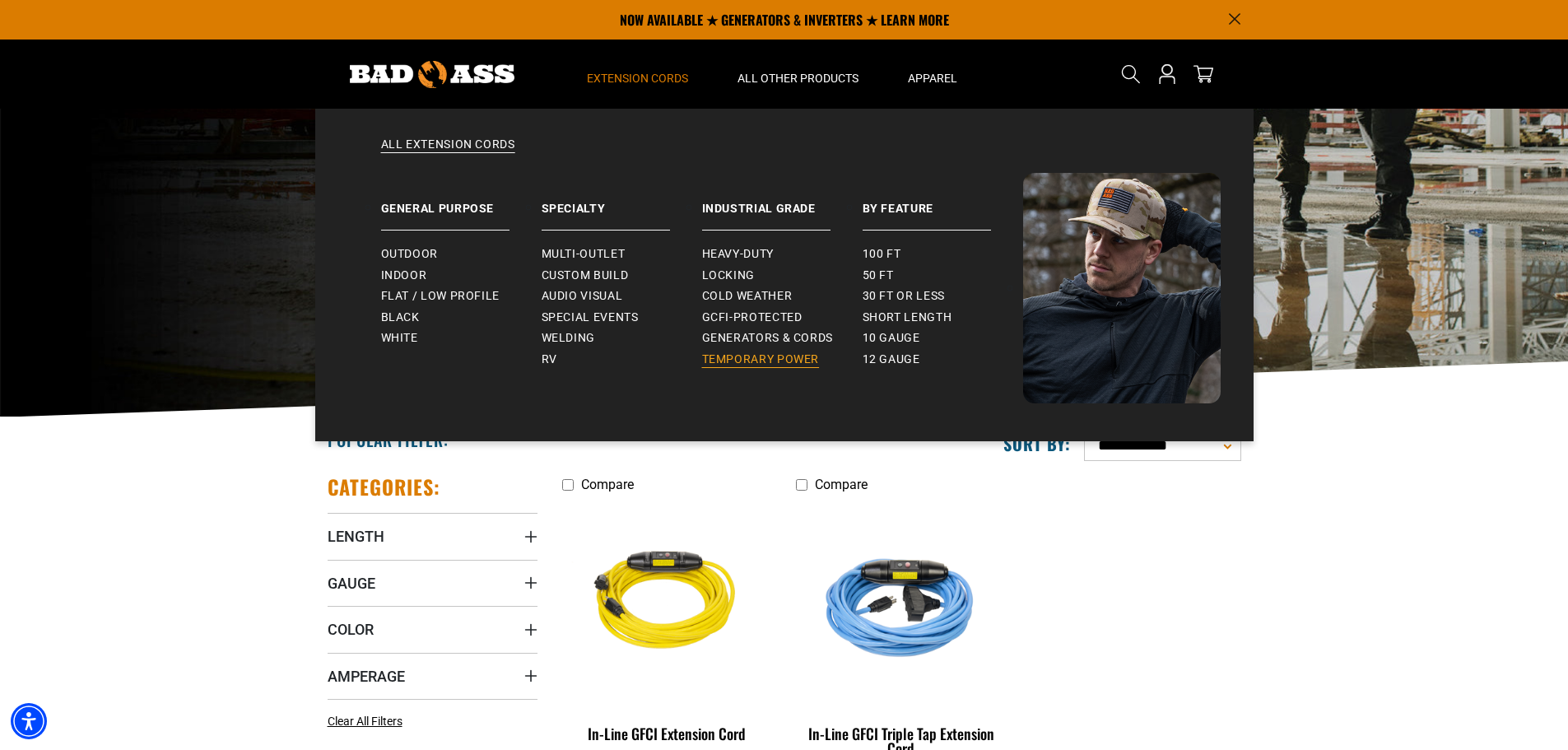
click at [736, 356] on span "Temporary Power" at bounding box center [761, 360] width 118 height 15
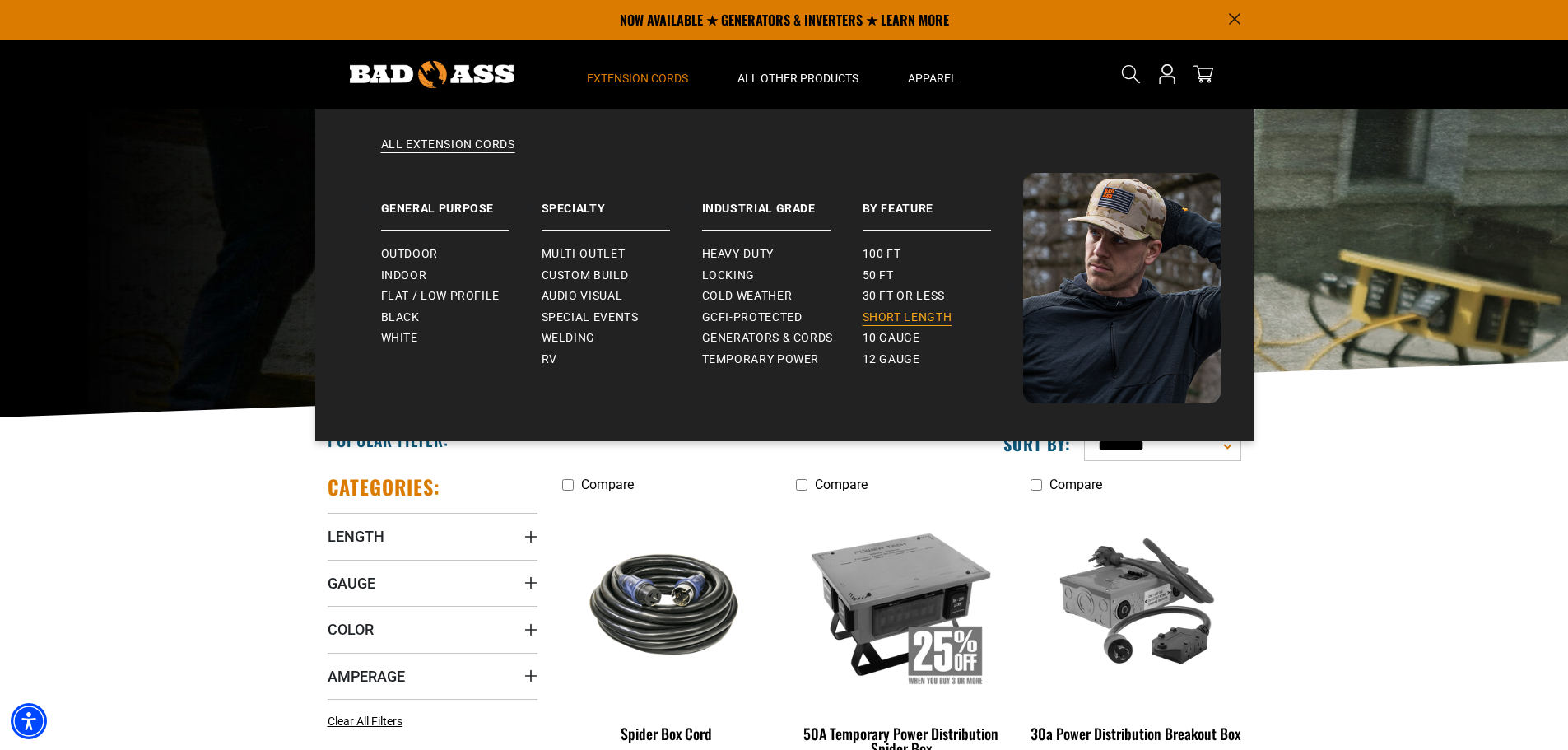
click at [889, 310] on span "Short Length" at bounding box center [907, 318] width 90 height 15
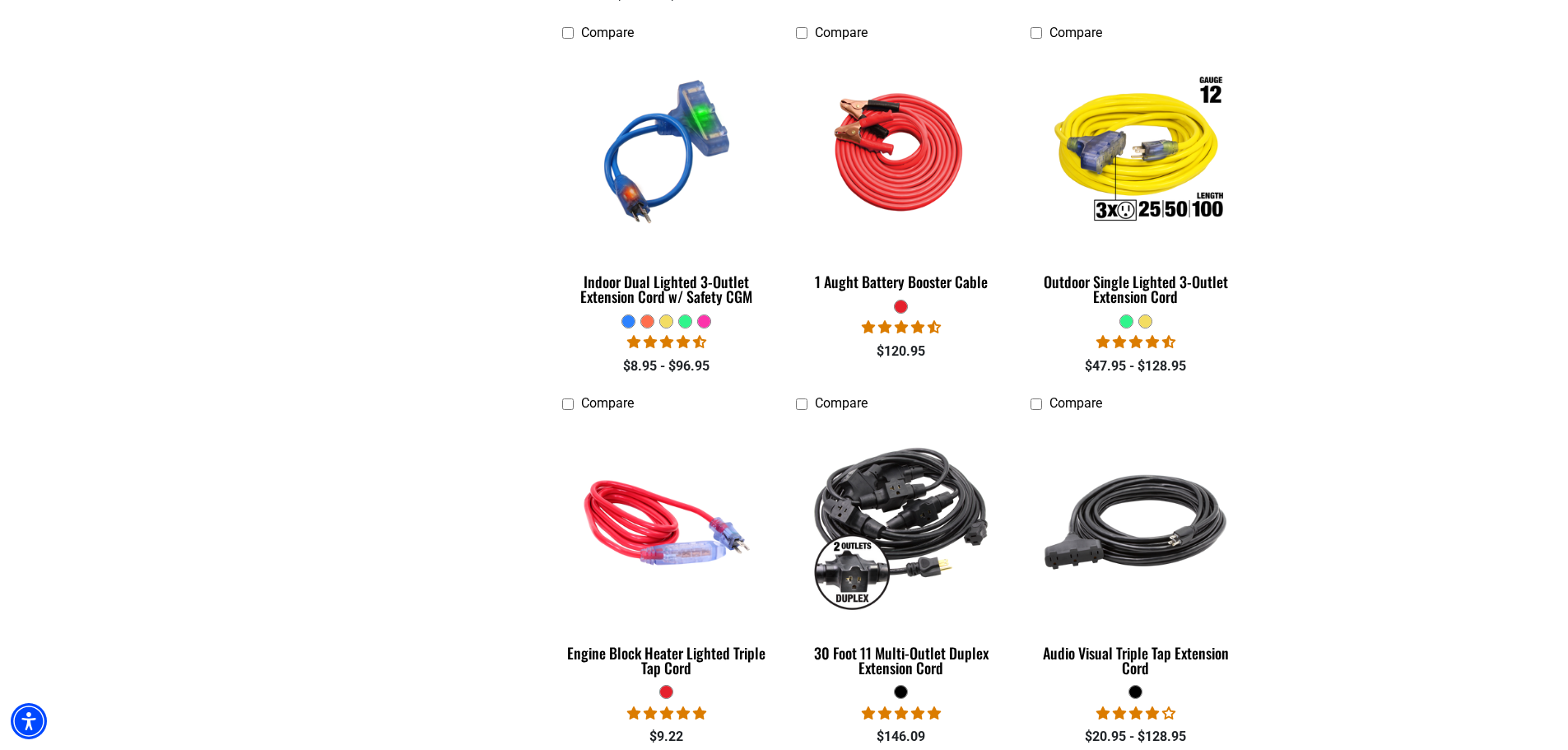
scroll to position [1810, 0]
